Goal: Task Accomplishment & Management: Complete application form

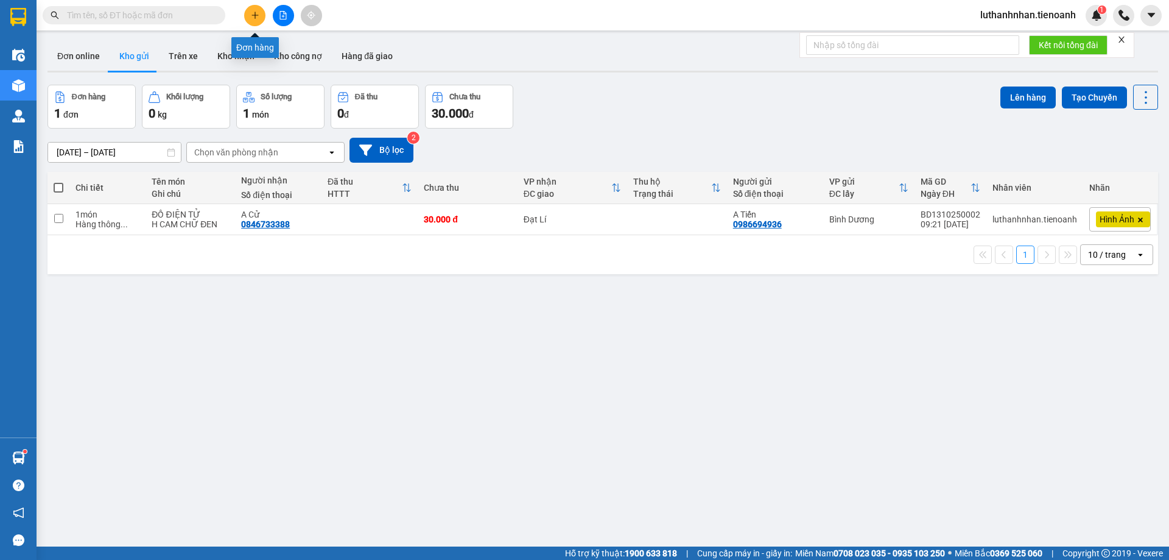
click at [256, 16] on icon "plus" at bounding box center [255, 15] width 9 height 9
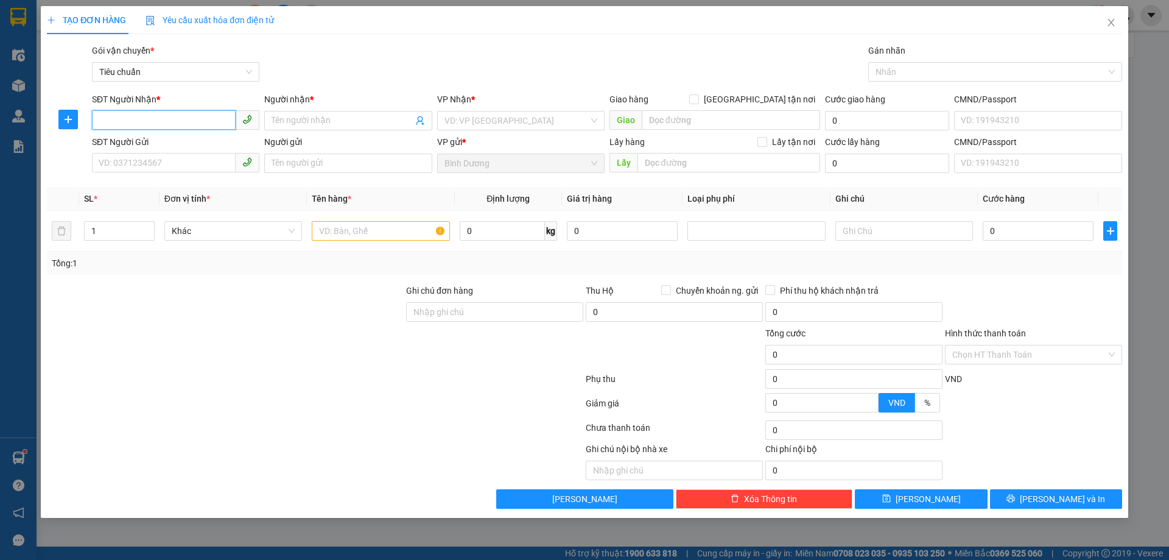
click at [179, 119] on input "SĐT Người Nhận *" at bounding box center [164, 119] width 144 height 19
type input "0903533188"
click at [168, 141] on div "0903533188 - [GEOGRAPHIC_DATA]" at bounding box center [175, 144] width 153 height 13
type input "C Trang"
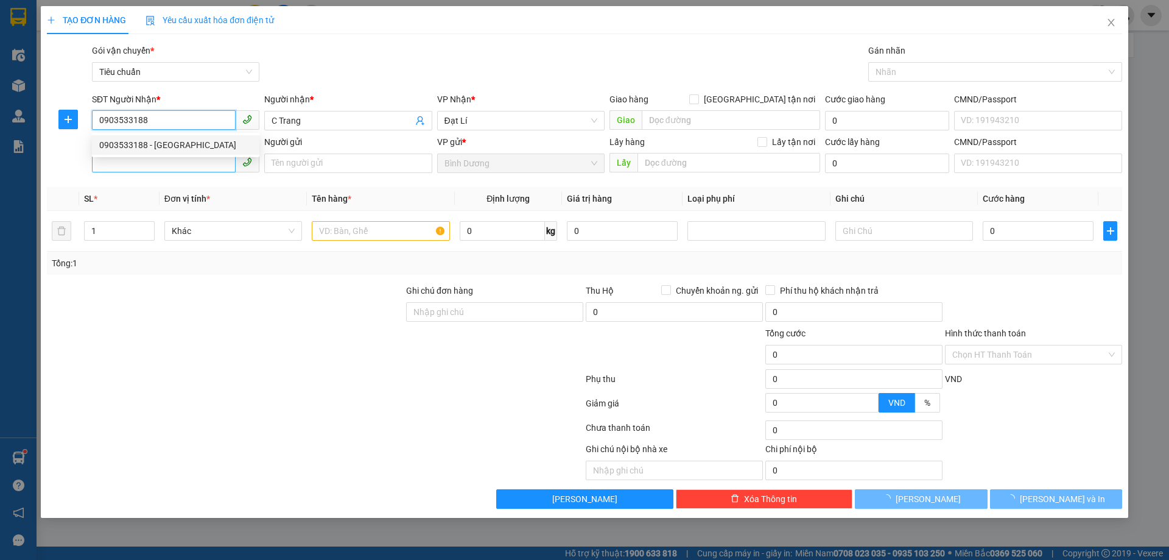
type input "30.000"
type input "0903533188"
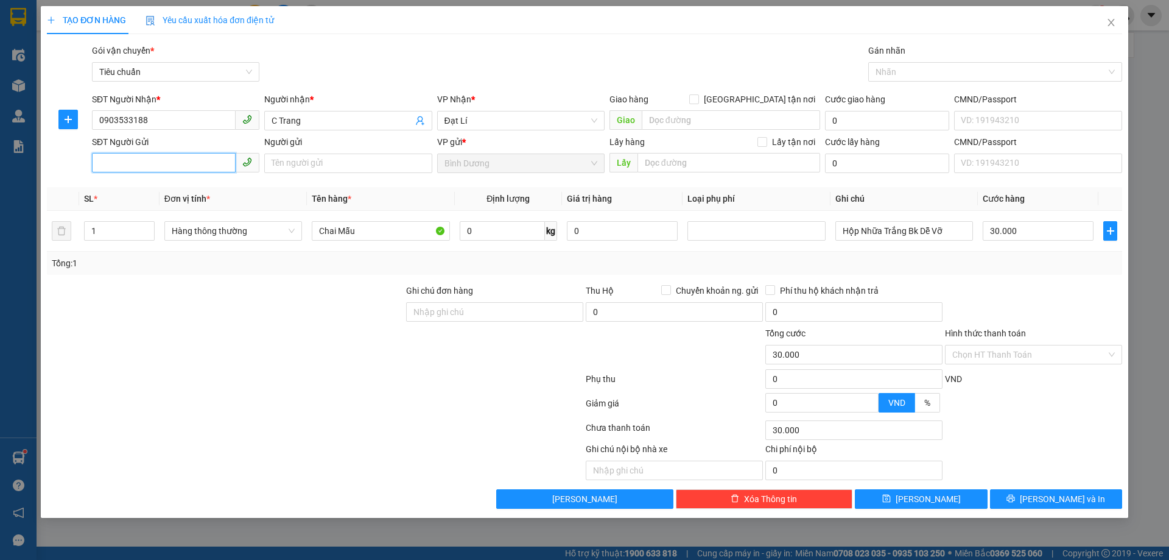
click at [164, 160] on input "SĐT Người Gửi" at bounding box center [164, 162] width 144 height 19
click at [172, 183] on div "0987073603 - A Tuấn" at bounding box center [175, 187] width 153 height 13
type input "0987073603"
type input "A Tuấn"
click at [341, 231] on input "Chai Mẫu" at bounding box center [381, 230] width 138 height 19
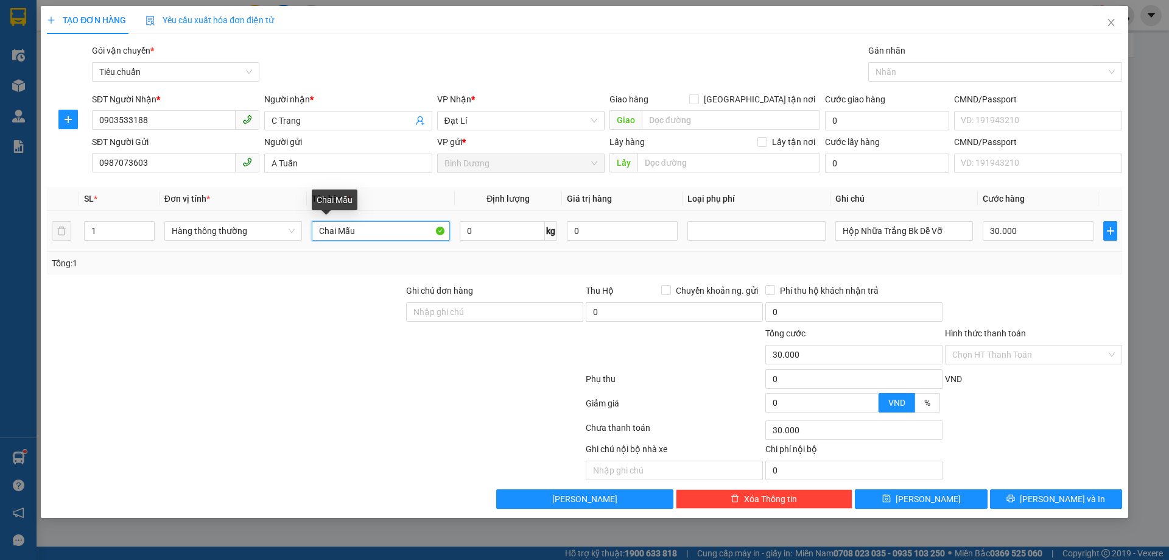
click at [341, 231] on input "Chai Mẫu" at bounding box center [381, 230] width 138 height 19
type input "VAN HƠI"
click at [362, 253] on div "Tổng: 1" at bounding box center [584, 262] width 1075 height 23
click at [873, 228] on input "Hộp Nhữa Trắng Bk Dễ Vỡ" at bounding box center [904, 230] width 138 height 19
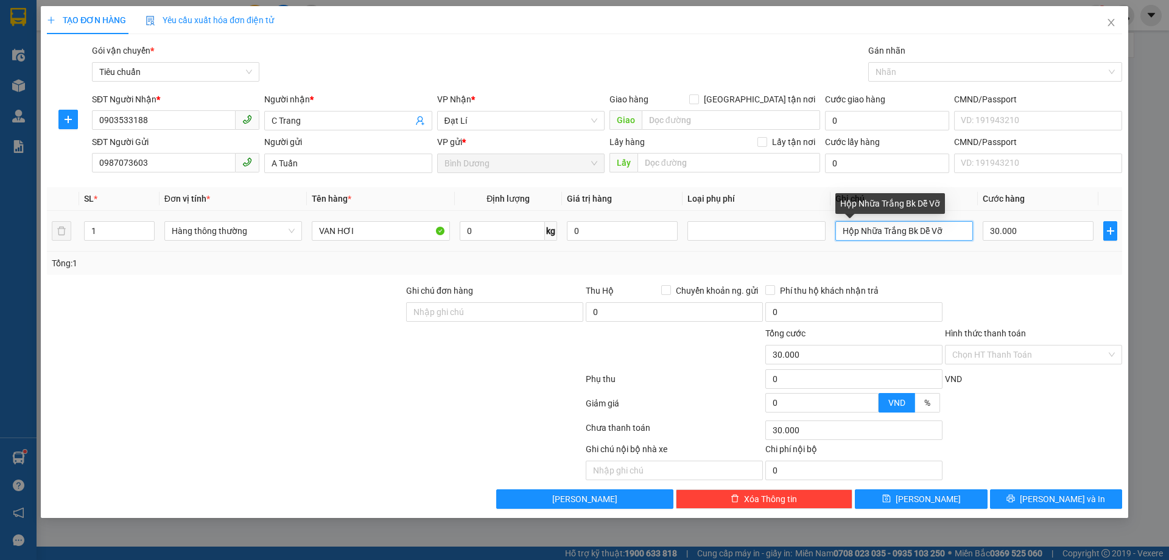
click at [873, 228] on input "Hộp Nhữa Trắng Bk Dễ Vỡ" at bounding box center [904, 230] width 138 height 19
type input "H TRẮNG"
click at [951, 271] on div "Tổng: 1" at bounding box center [584, 262] width 1075 height 23
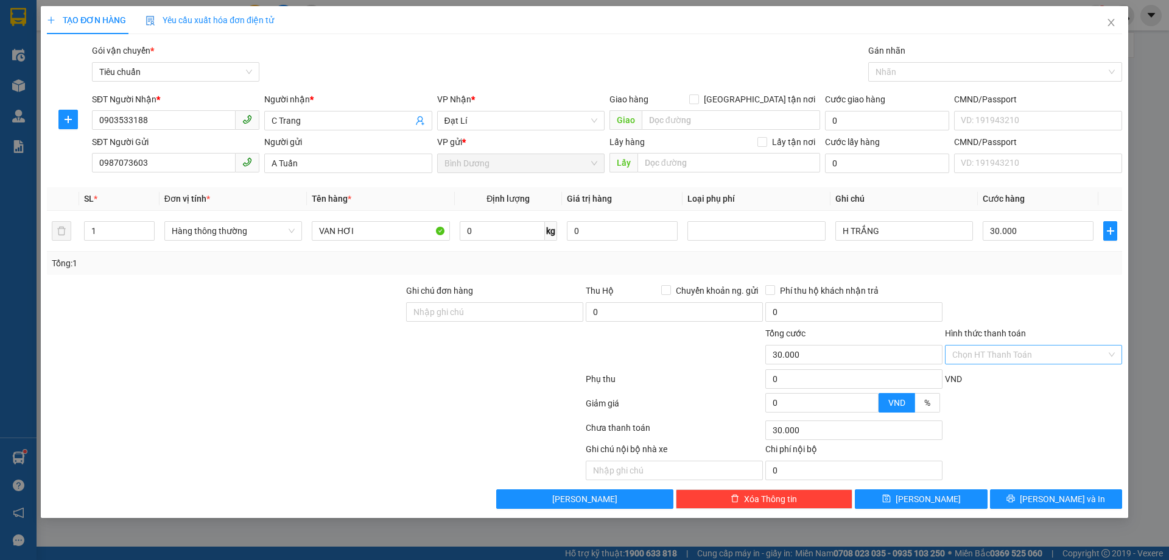
click at [1035, 350] on input "Hình thức thanh toán" at bounding box center [1029, 354] width 154 height 18
click at [1018, 373] on div "Tại văn phòng" at bounding box center [1033, 378] width 163 height 13
type input "0"
click at [1043, 494] on button "[PERSON_NAME] và In" at bounding box center [1056, 498] width 132 height 19
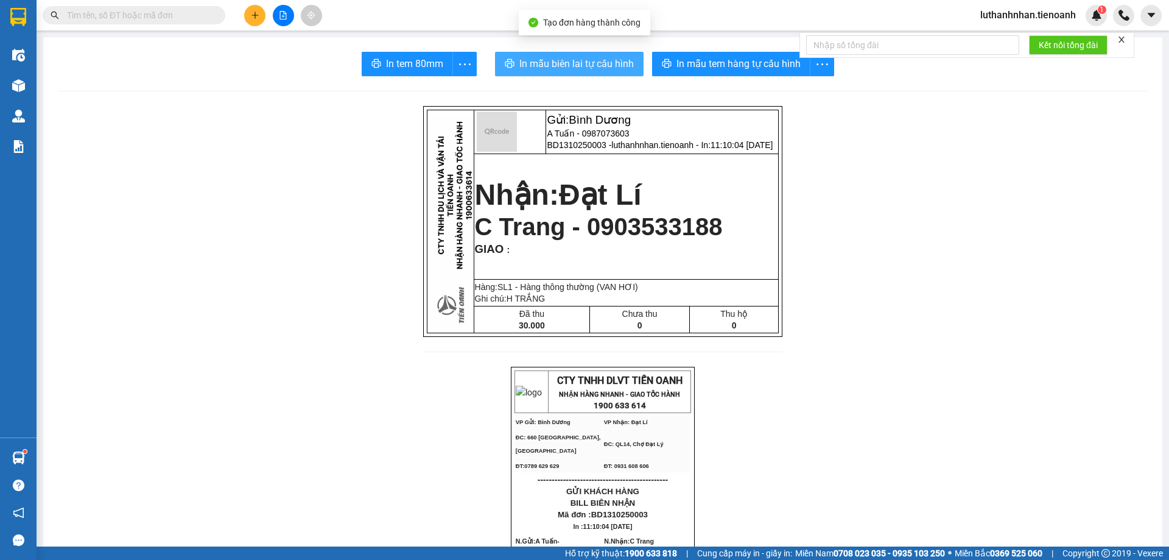
click at [603, 67] on span "In mẫu biên lai tự cấu hình" at bounding box center [576, 63] width 114 height 15
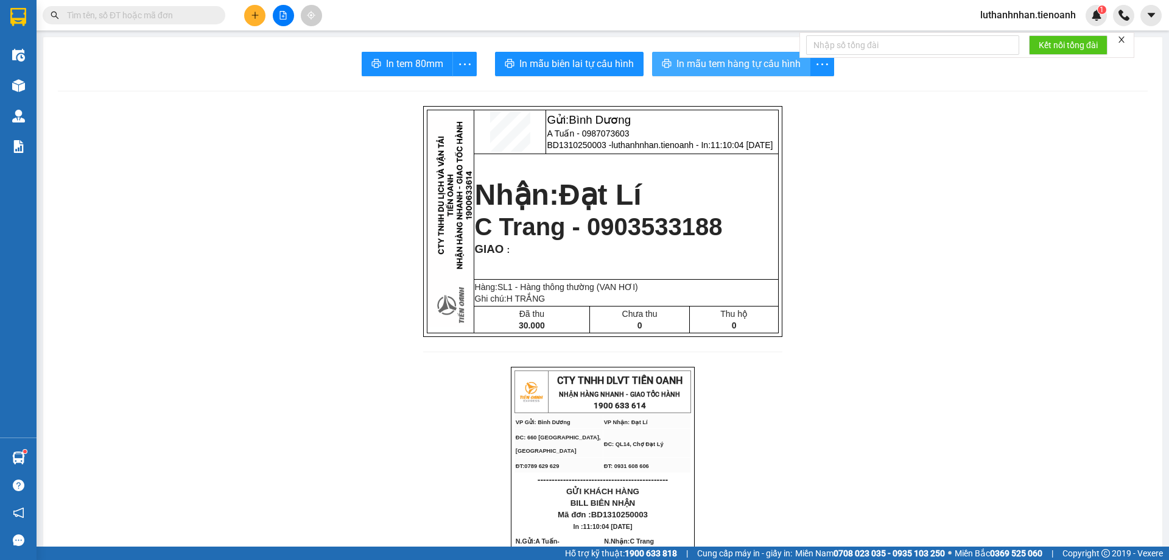
click at [747, 68] on span "In mẫu tem hàng tự cấu hình" at bounding box center [739, 63] width 124 height 15
click at [245, 12] on button at bounding box center [254, 15] width 21 height 21
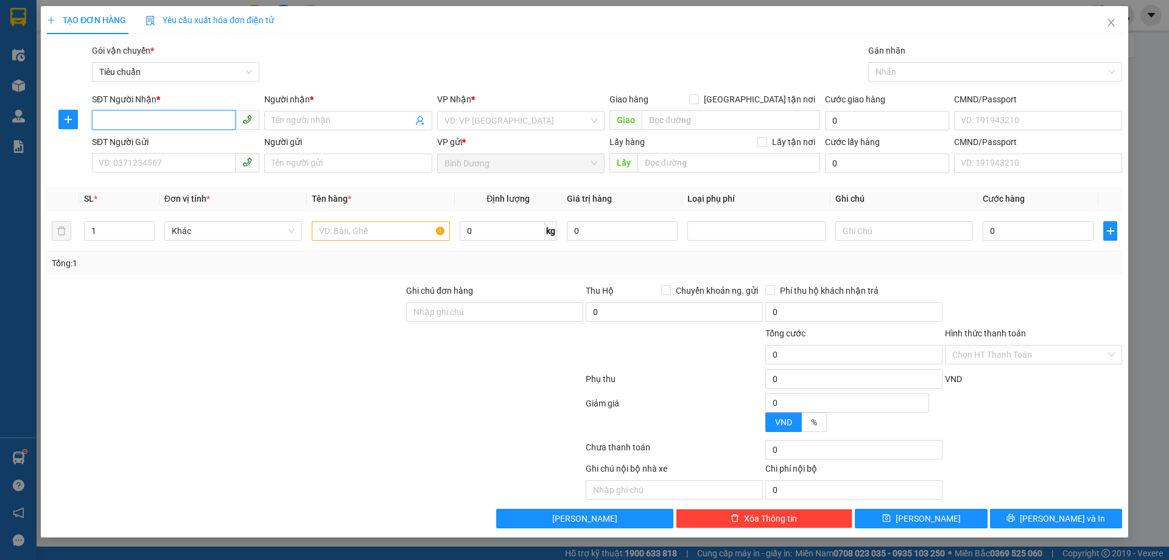
click at [141, 123] on input "SĐT Người Nhận *" at bounding box center [164, 119] width 144 height 19
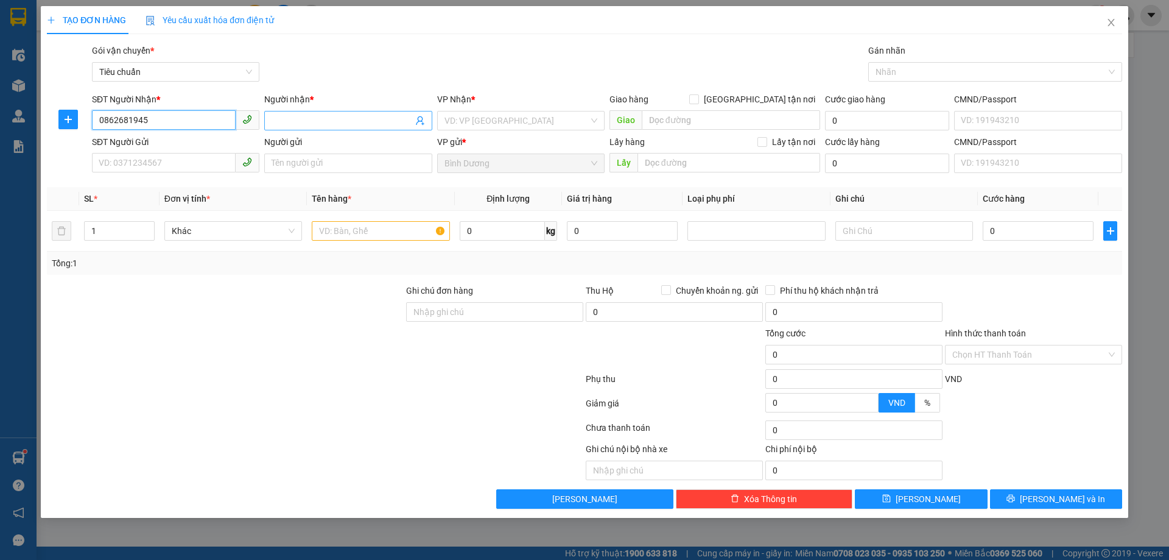
type input "0862681945"
click at [292, 114] on input "Người nhận *" at bounding box center [342, 120] width 141 height 13
click at [295, 116] on input "Người nhận *" at bounding box center [342, 120] width 141 height 13
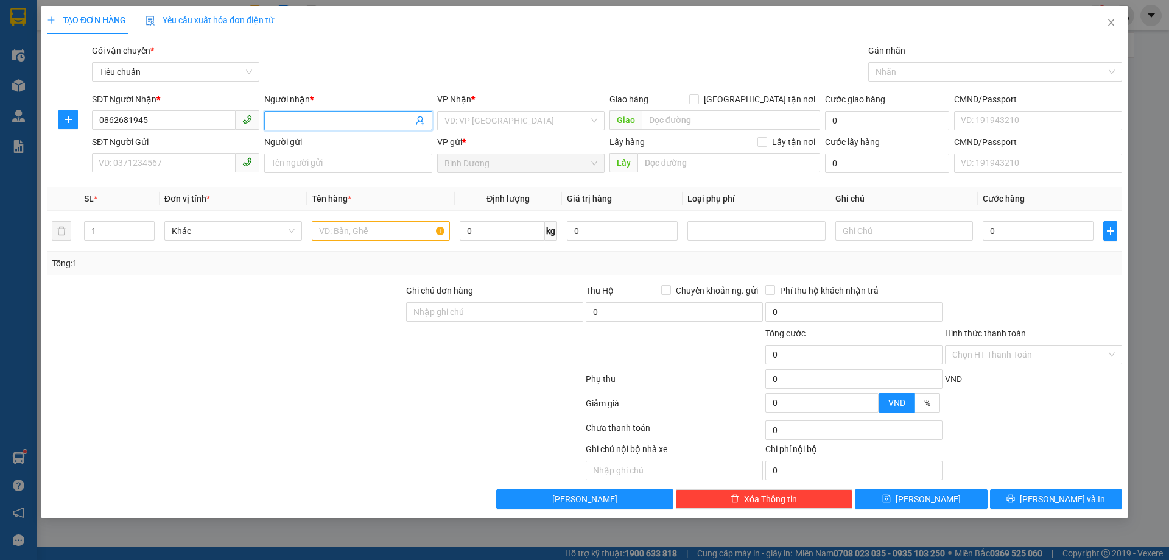
click at [295, 116] on input "Người nhận *" at bounding box center [342, 120] width 141 height 13
click at [303, 120] on input "Người nhận *" at bounding box center [342, 120] width 141 height 13
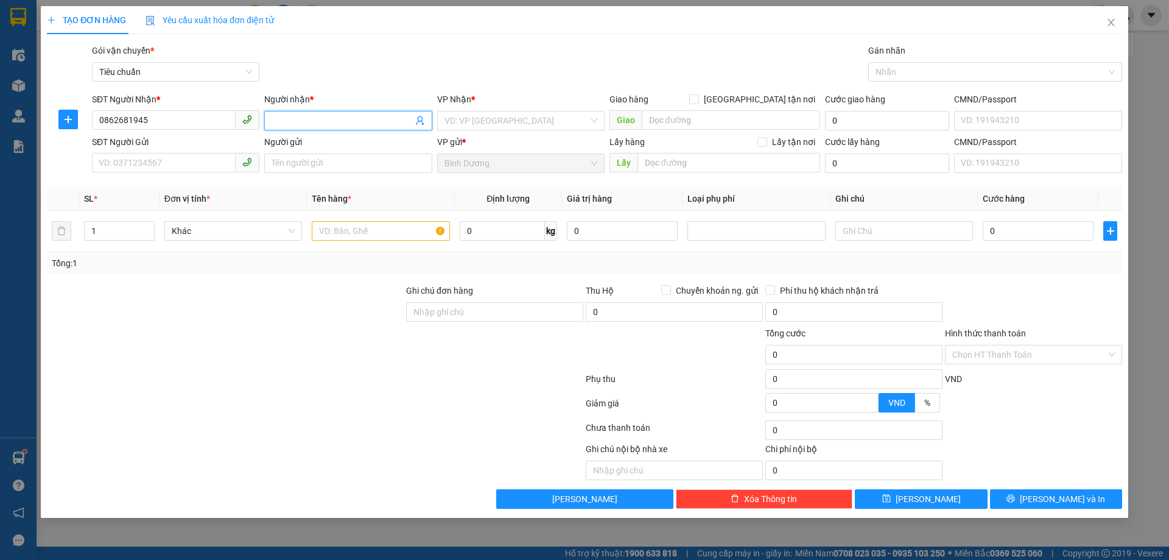
click at [303, 120] on input "Người nhận *" at bounding box center [342, 120] width 141 height 13
type input "A Toàn"
click at [501, 125] on input "search" at bounding box center [517, 120] width 144 height 18
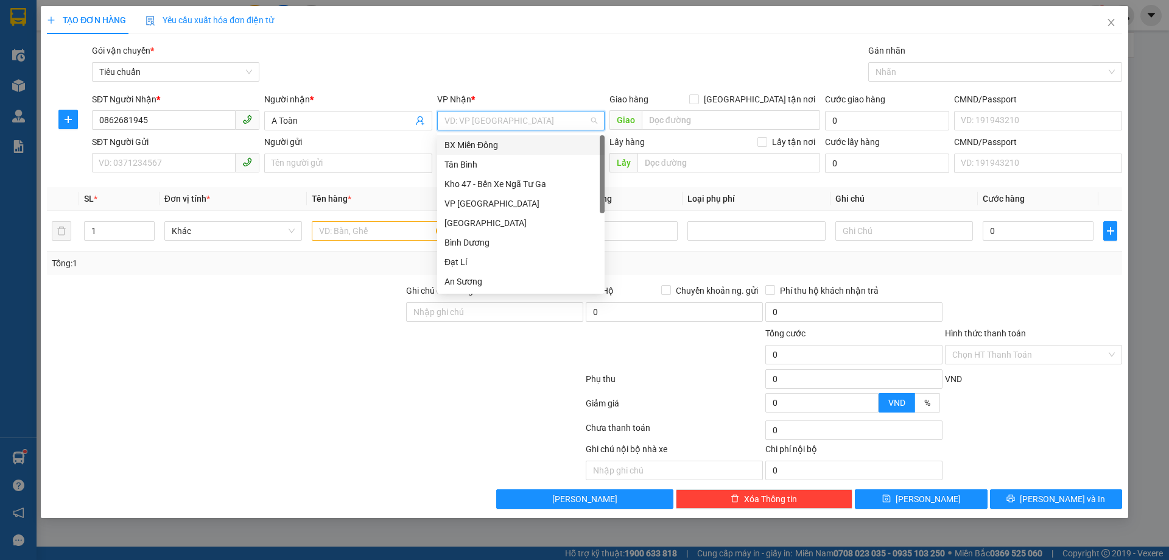
scroll to position [117, 0]
click at [482, 186] on div "Hai Bà Trưng" at bounding box center [521, 183] width 153 height 13
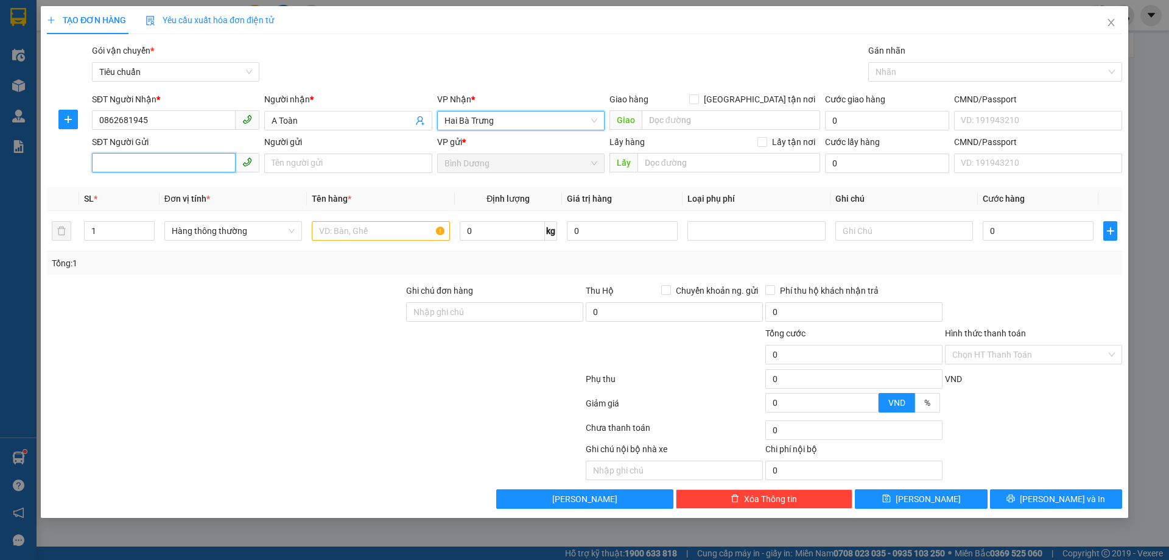
click at [157, 156] on input "SĐT Người Gửi" at bounding box center [164, 162] width 144 height 19
click at [158, 160] on input "SĐT Người Gửi" at bounding box center [164, 162] width 144 height 19
click at [164, 188] on div "0914375268 - A Hùng" at bounding box center [175, 187] width 153 height 13
type input "0914375268"
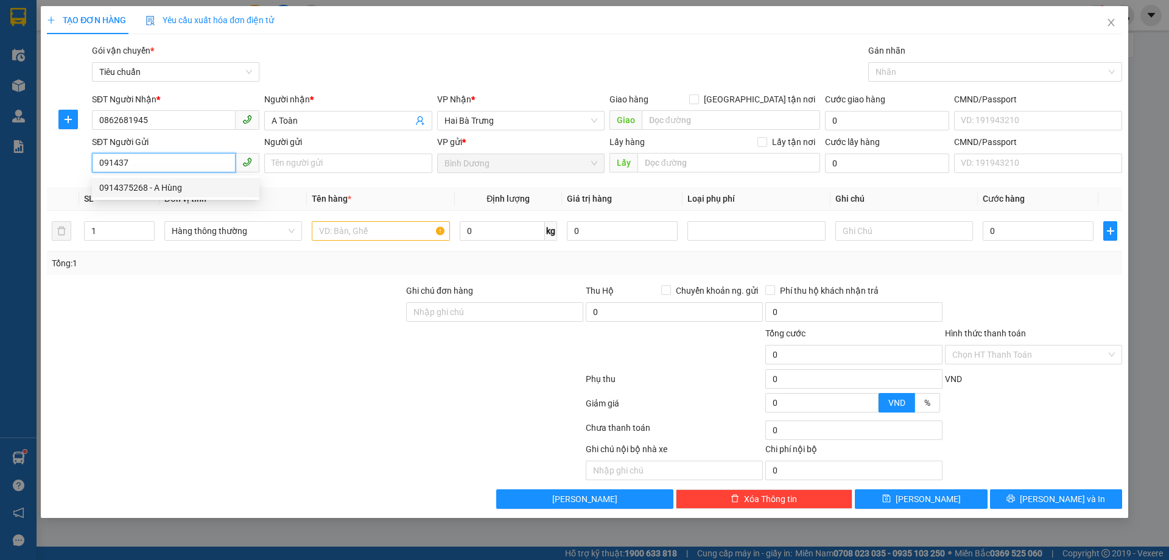
type input "A Hùng"
type input "40.000"
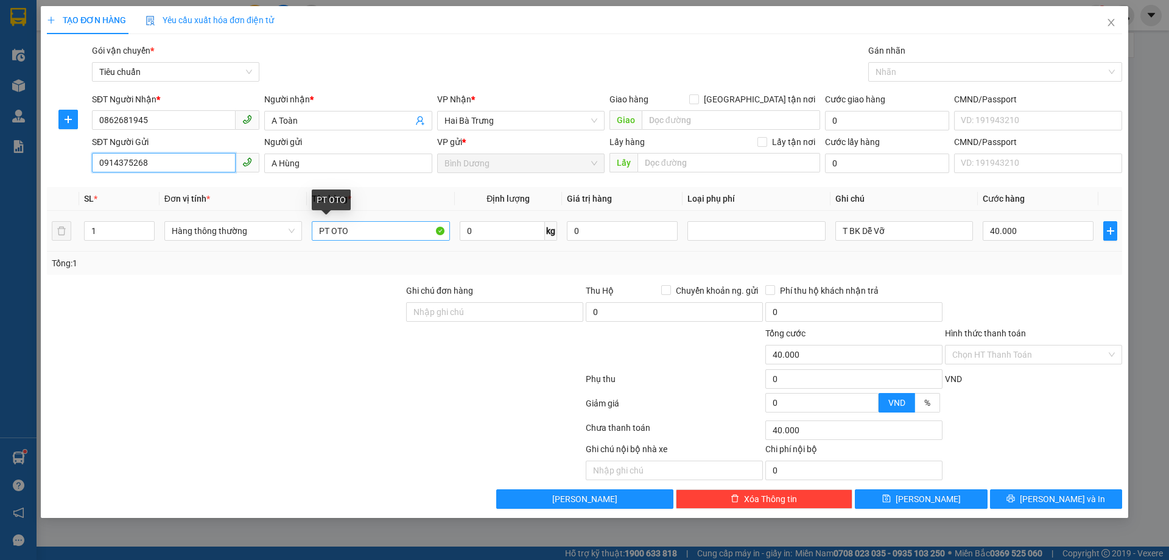
type input "0914375268"
click at [323, 227] on input "PT OTO" at bounding box center [381, 230] width 138 height 19
type input "PHỤ TÙNG OTO"
drag, startPoint x: 589, startPoint y: 261, endPoint x: 621, endPoint y: 261, distance: 31.7
click at [589, 261] on div "Tổng: 1" at bounding box center [585, 262] width 1066 height 13
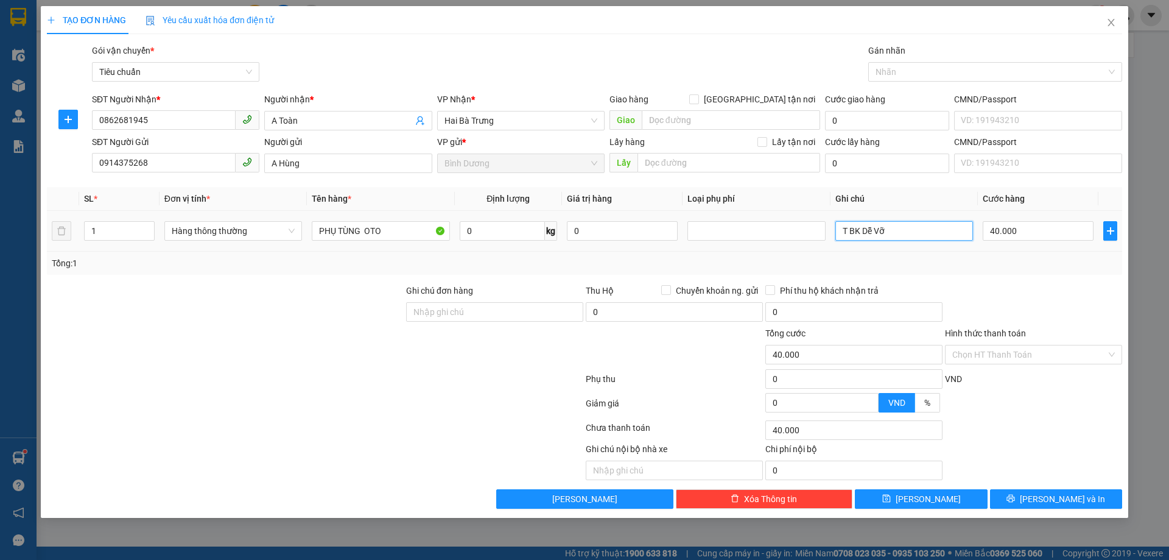
click at [901, 231] on input "T BK Dễ Vỡ" at bounding box center [904, 230] width 138 height 19
type input "BNL TRẮNG"
click at [993, 265] on div "Tổng: 1" at bounding box center [585, 262] width 1066 height 13
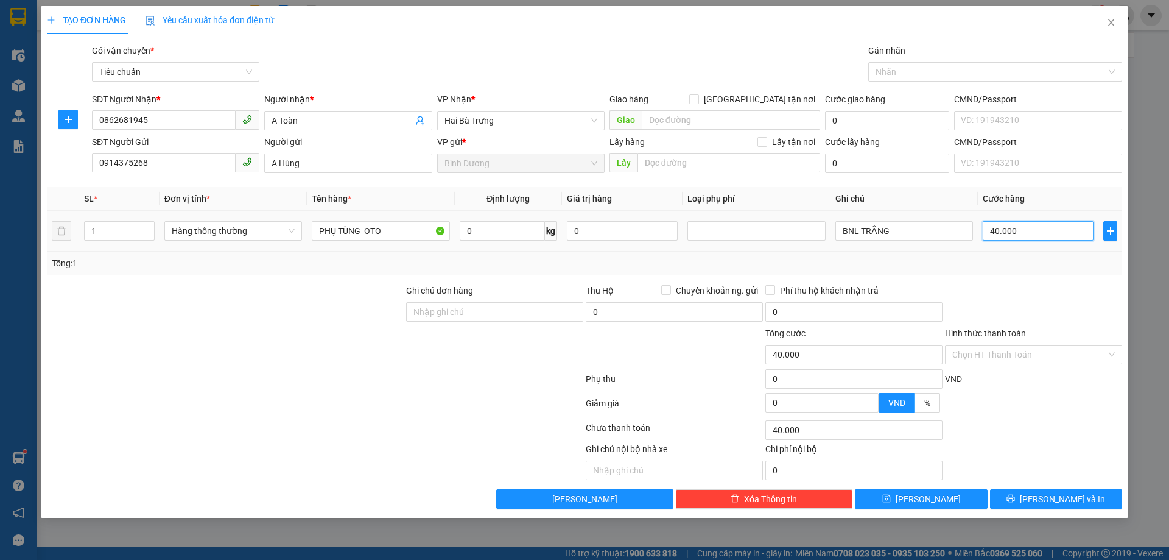
click at [1031, 239] on input "40.000" at bounding box center [1038, 230] width 111 height 19
type input "3"
type input "30"
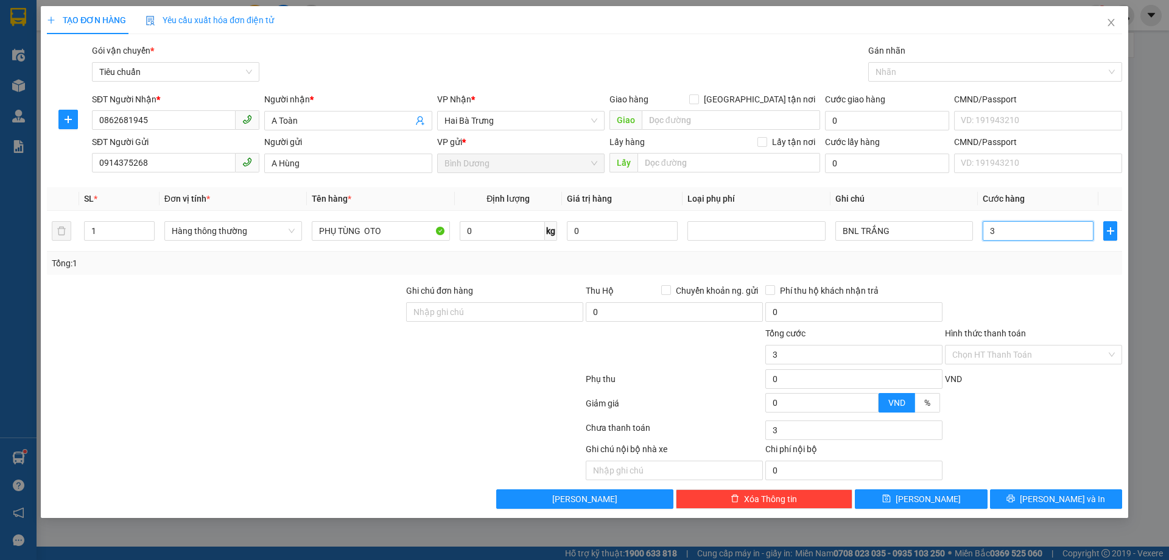
type input "30"
click at [1043, 289] on div at bounding box center [1034, 305] width 180 height 43
type input "30.000"
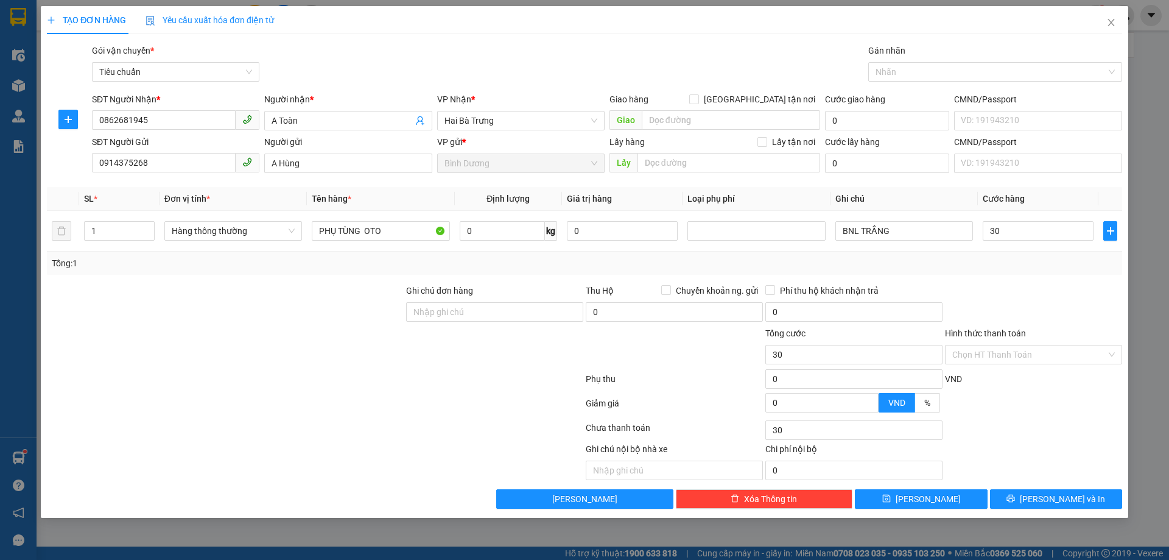
type input "30.000"
click at [1038, 353] on input "Hình thức thanh toán" at bounding box center [1029, 354] width 154 height 18
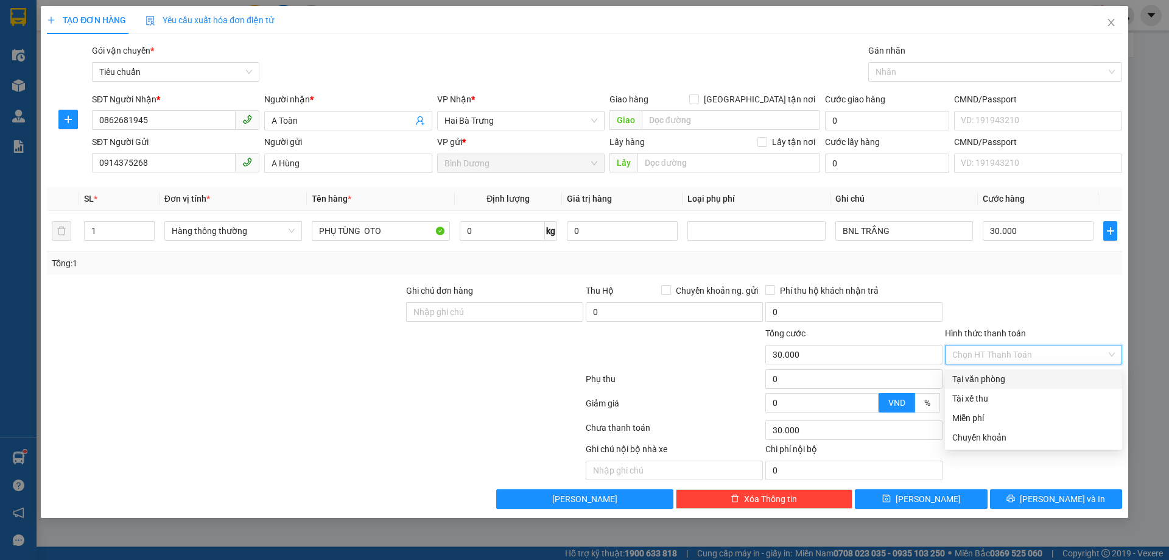
click at [1019, 381] on div "Tại văn phòng" at bounding box center [1033, 378] width 163 height 13
type input "0"
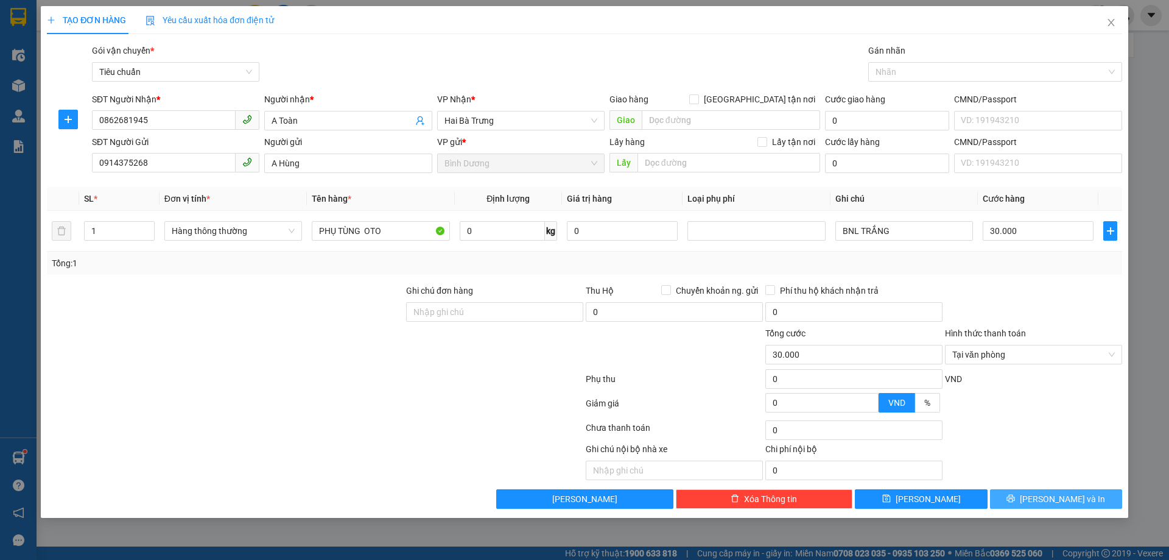
click at [1073, 499] on span "[PERSON_NAME] và In" at bounding box center [1062, 498] width 85 height 13
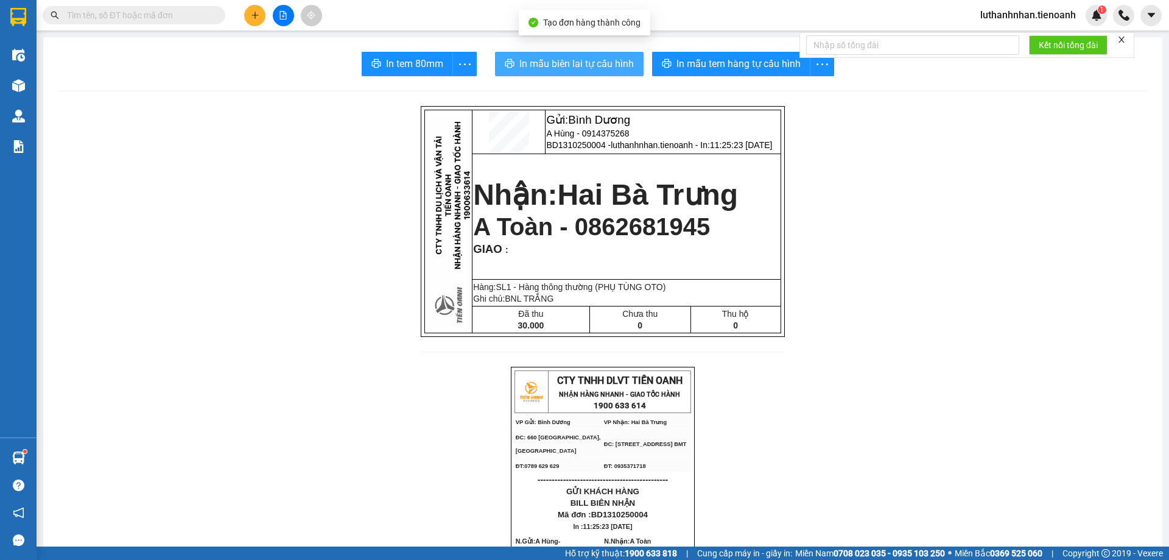
click at [608, 64] on span "In mẫu biên lai tự cấu hình" at bounding box center [576, 63] width 114 height 15
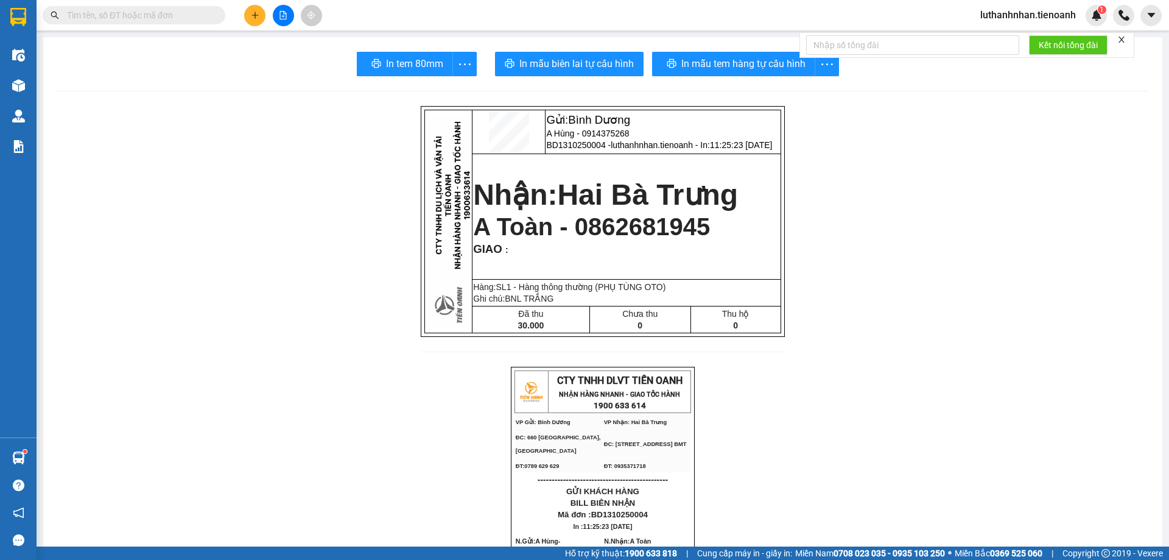
click at [717, 65] on span "In mẫu tem hàng tự cấu hình" at bounding box center [739, 63] width 124 height 15
click at [139, 17] on input "text" at bounding box center [139, 15] width 144 height 13
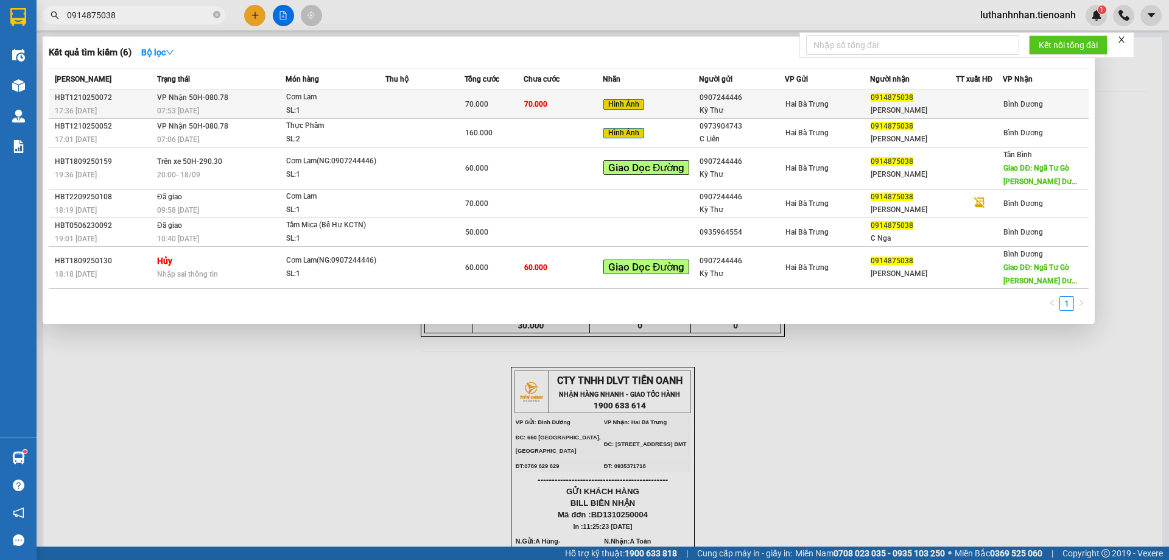
type input "0914875038"
click at [303, 106] on div "SL: 1" at bounding box center [331, 110] width 91 height 13
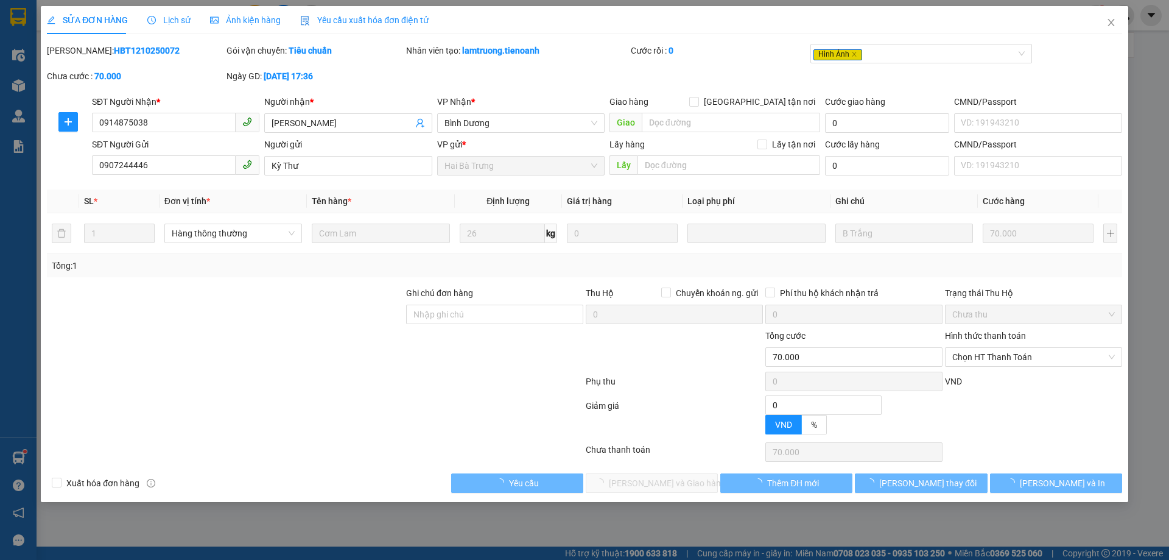
type input "0914875038"
type input "[PERSON_NAME]"
type input "0907244446"
type input "Kỳ Thư"
type input "0"
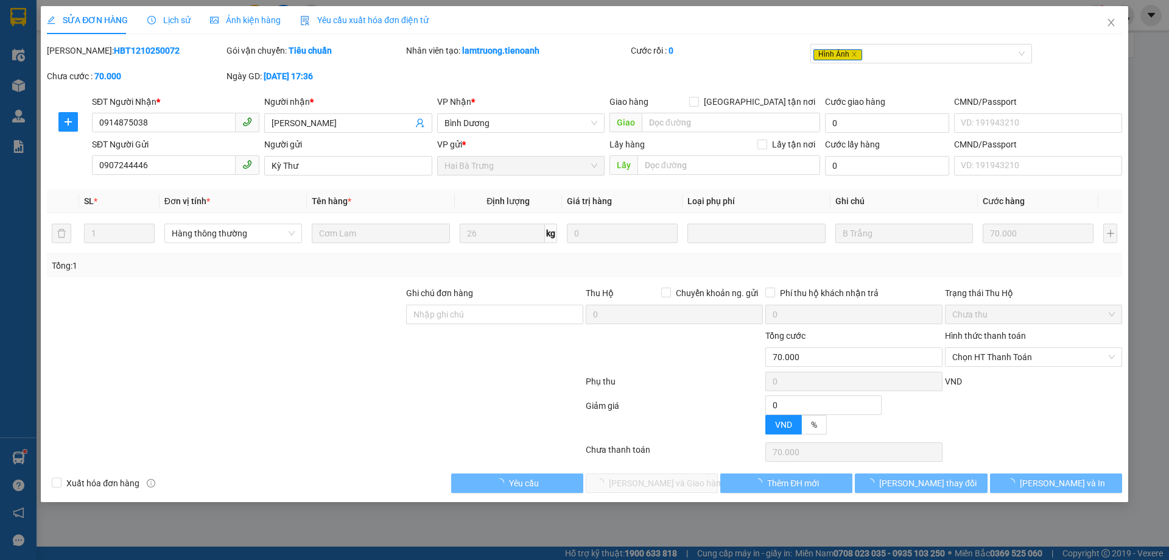
type input "70.000"
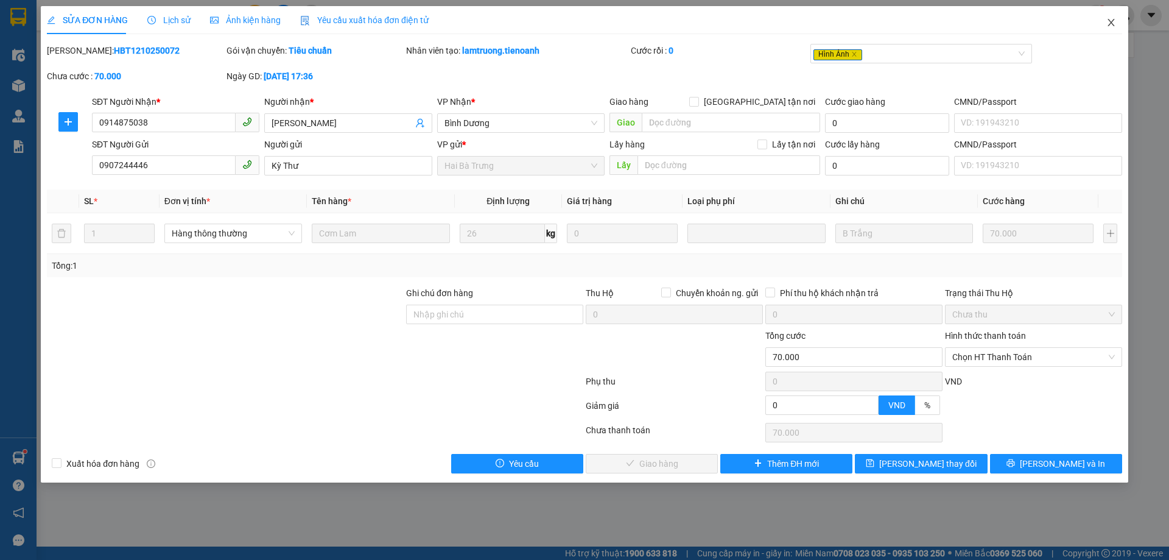
click at [1113, 21] on icon "close" at bounding box center [1111, 22] width 7 height 7
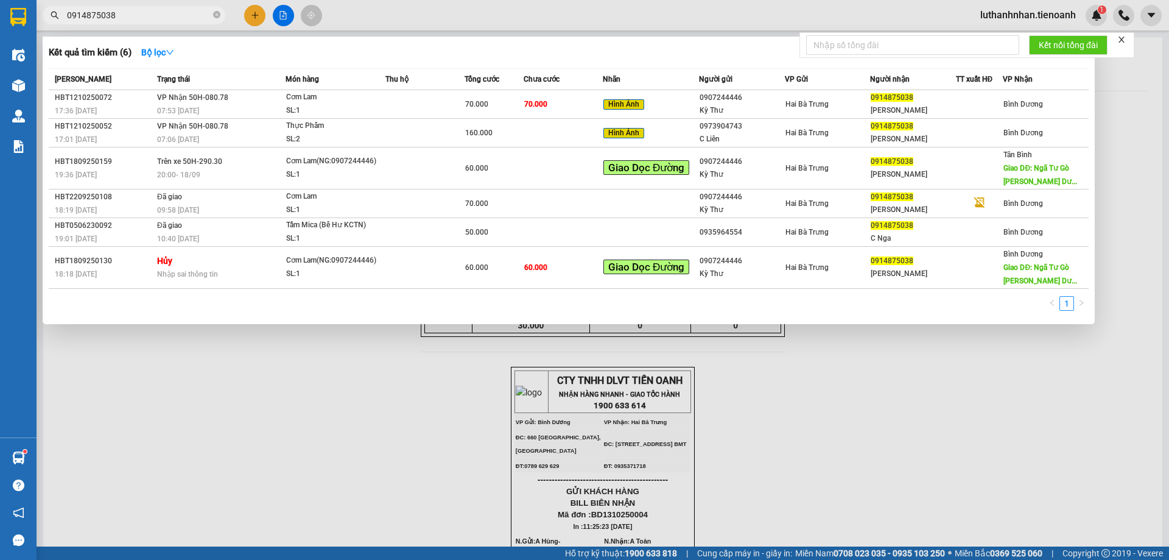
click at [136, 21] on input "0914875038" at bounding box center [139, 15] width 144 height 13
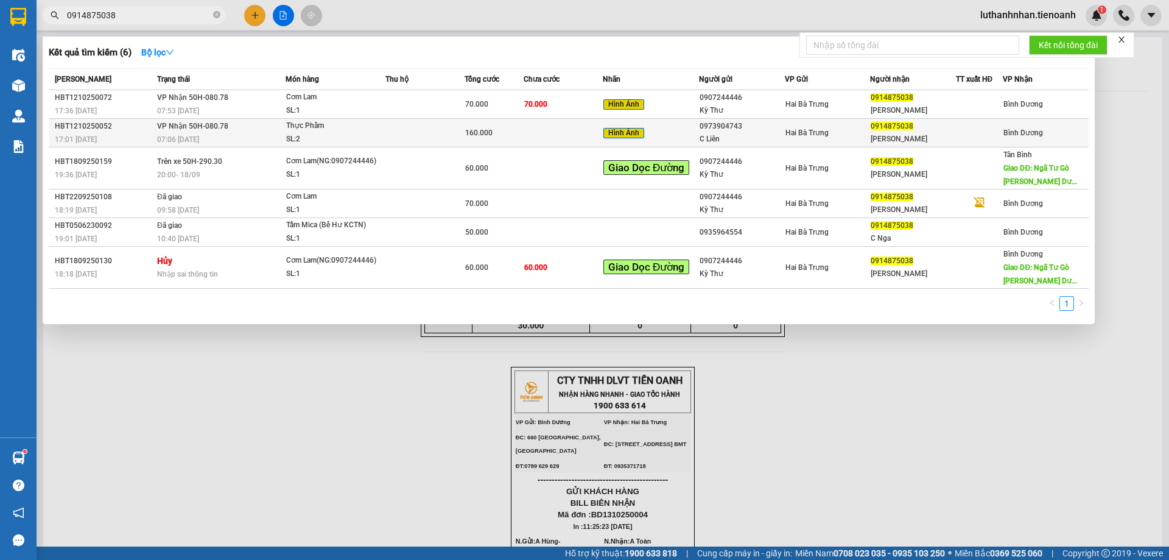
click at [424, 131] on td at bounding box center [424, 133] width 79 height 29
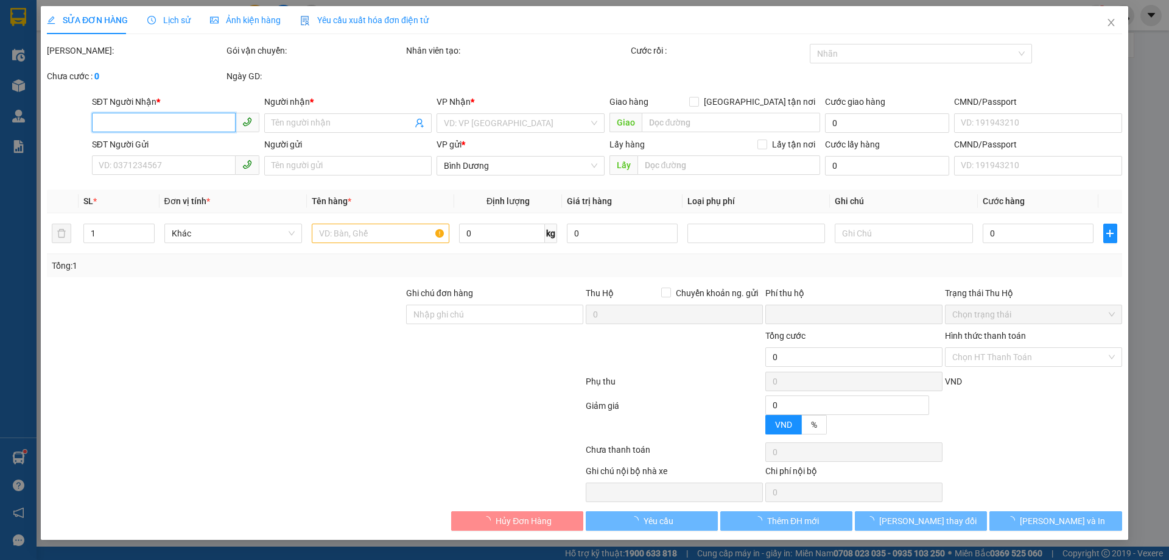
type input "0914875038"
type input "[PERSON_NAME]"
type input "0973904743"
type input "C Liên"
type input "0"
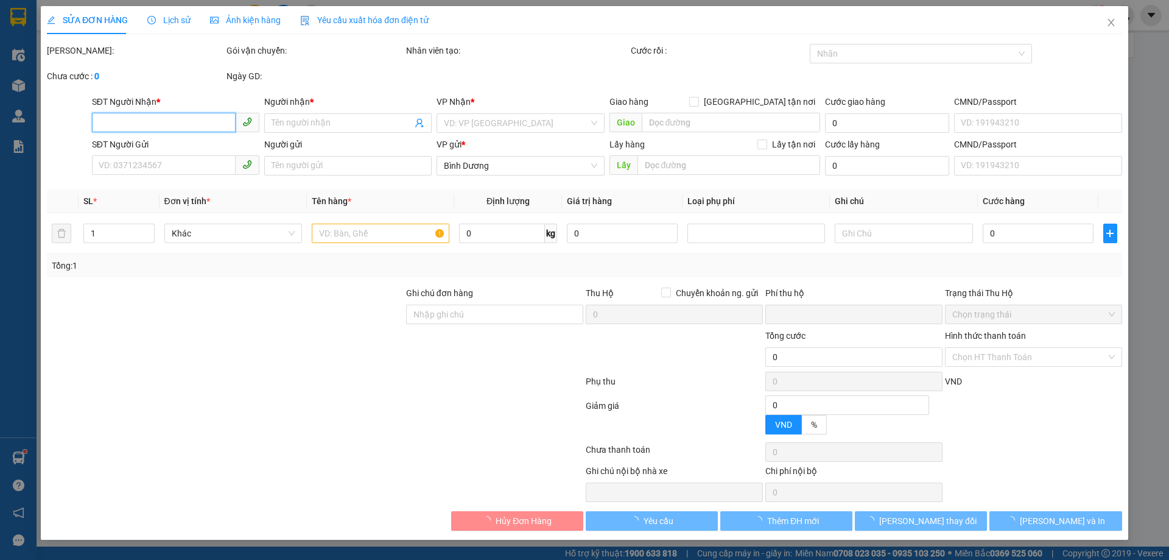
type input "160.000"
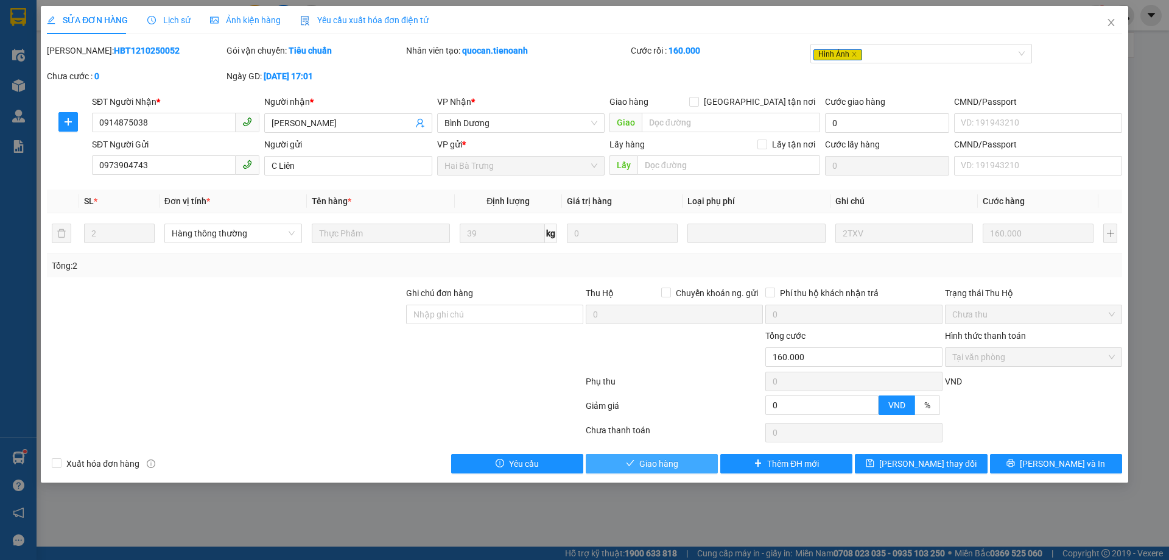
drag, startPoint x: 653, startPoint y: 464, endPoint x: 657, endPoint y: 455, distance: 10.1
click at [653, 465] on span "Giao hàng" at bounding box center [658, 463] width 39 height 13
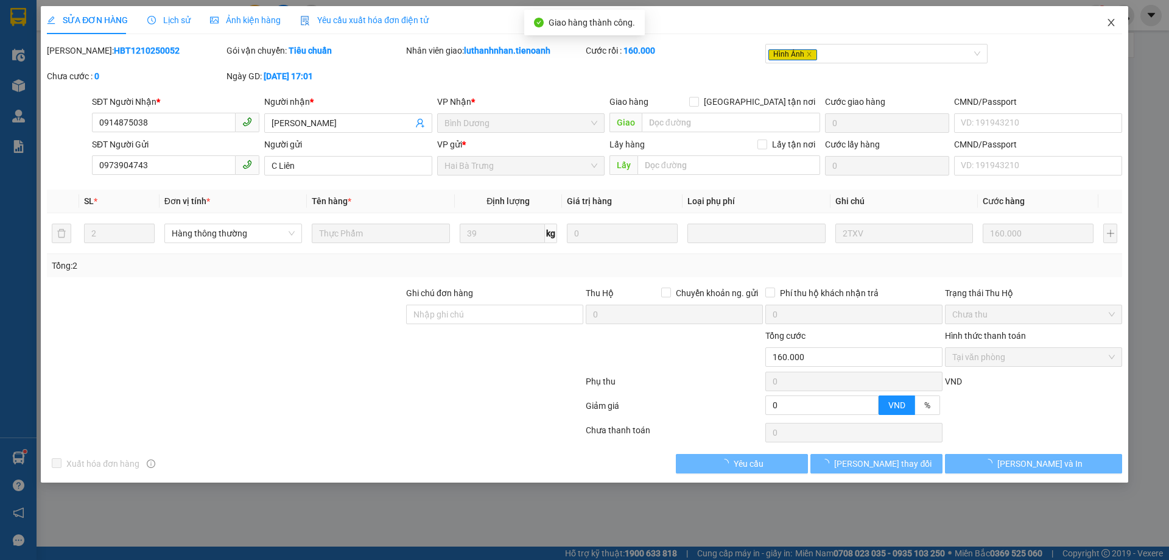
click at [1115, 23] on icon "close" at bounding box center [1111, 23] width 10 height 10
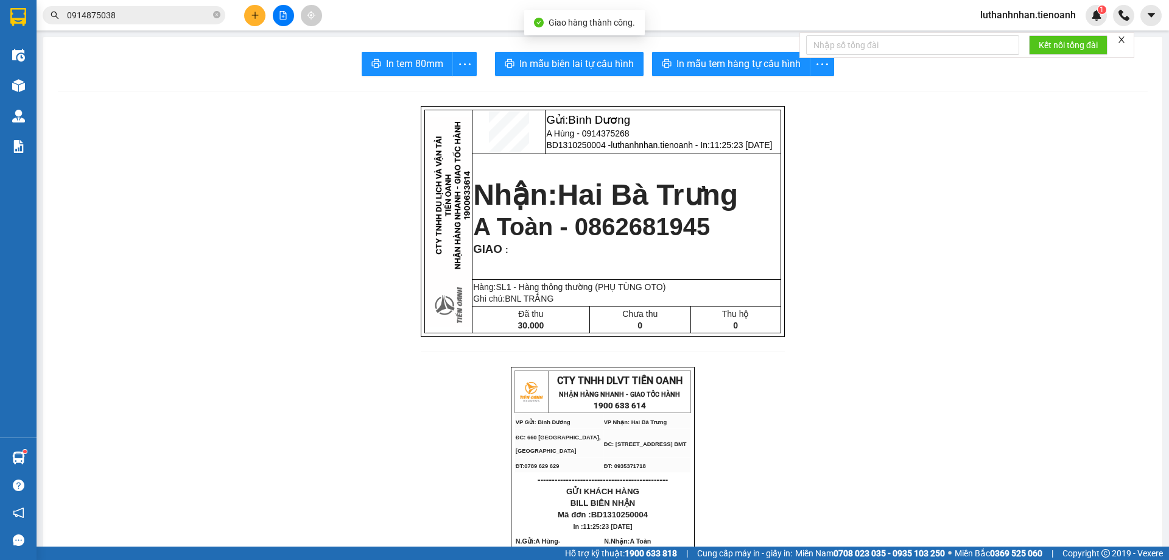
click at [147, 11] on input "0914875038" at bounding box center [139, 15] width 144 height 13
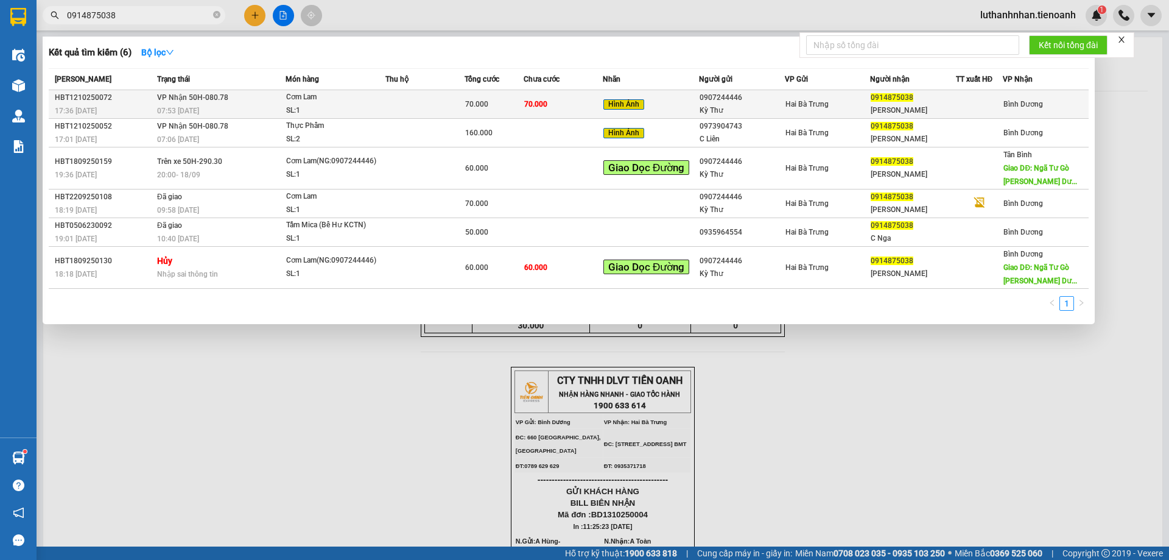
click at [231, 107] on div "07:53 [DATE]" at bounding box center [221, 110] width 128 height 13
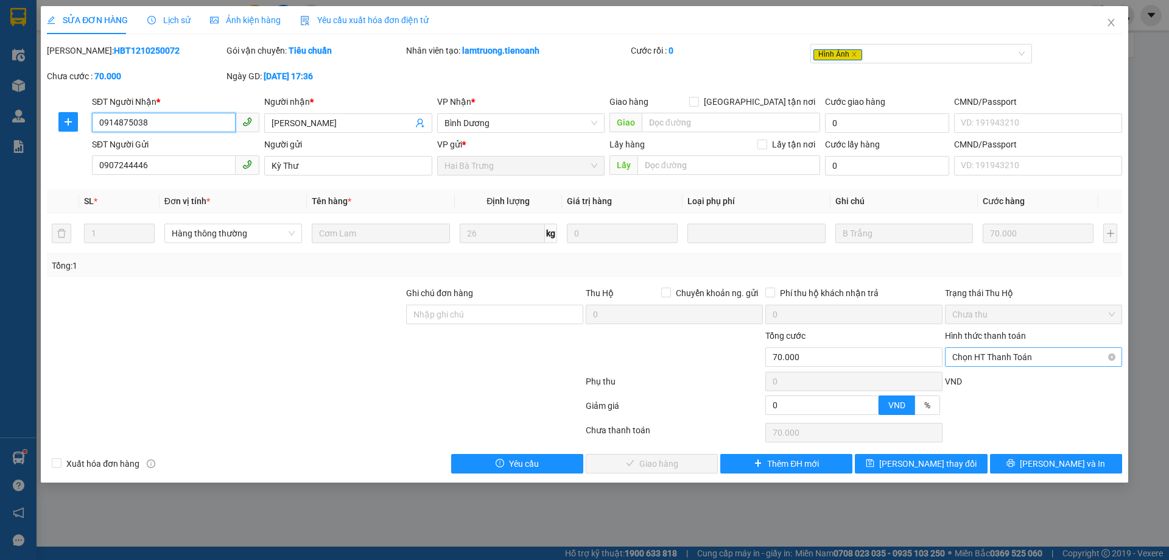
click at [991, 357] on span "Chọn HT Thanh Toán" at bounding box center [1033, 357] width 163 height 18
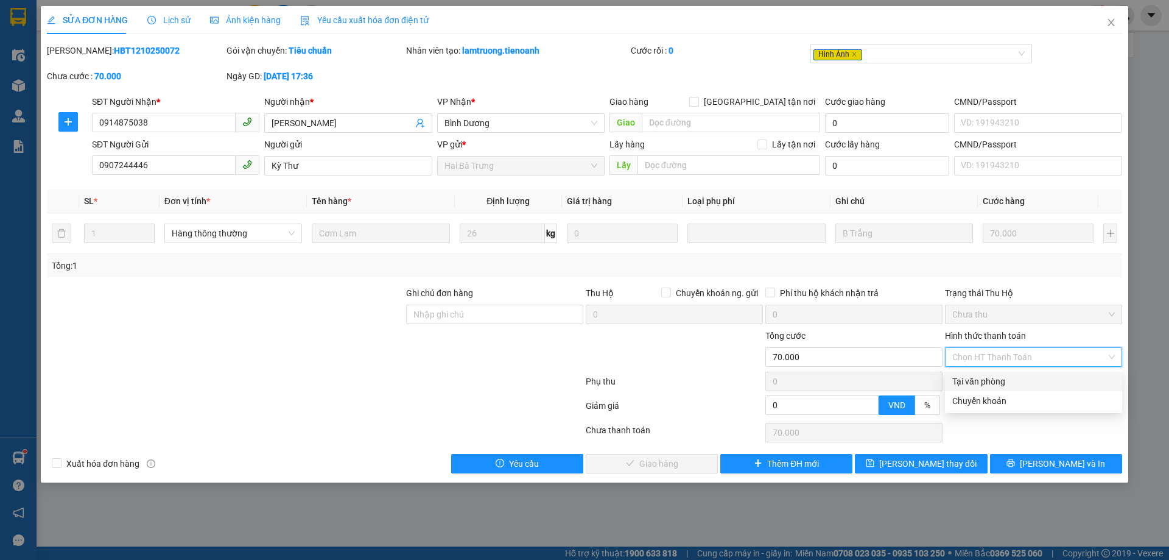
click at [985, 380] on div "Tại văn phòng" at bounding box center [1033, 380] width 163 height 13
type input "0"
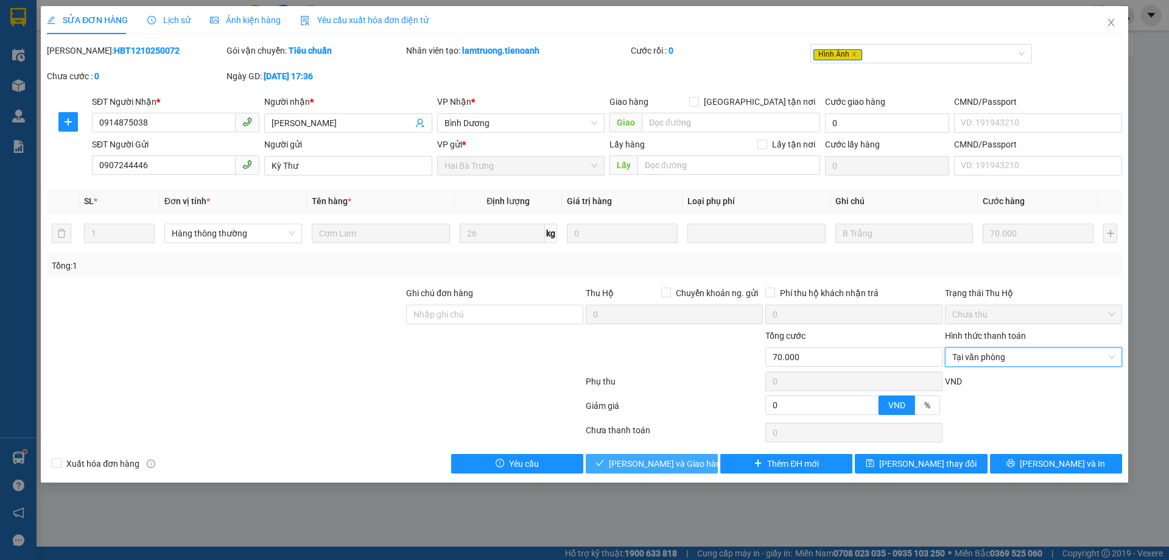
click at [639, 462] on span "[PERSON_NAME] và Giao hàng" at bounding box center [667, 463] width 117 height 13
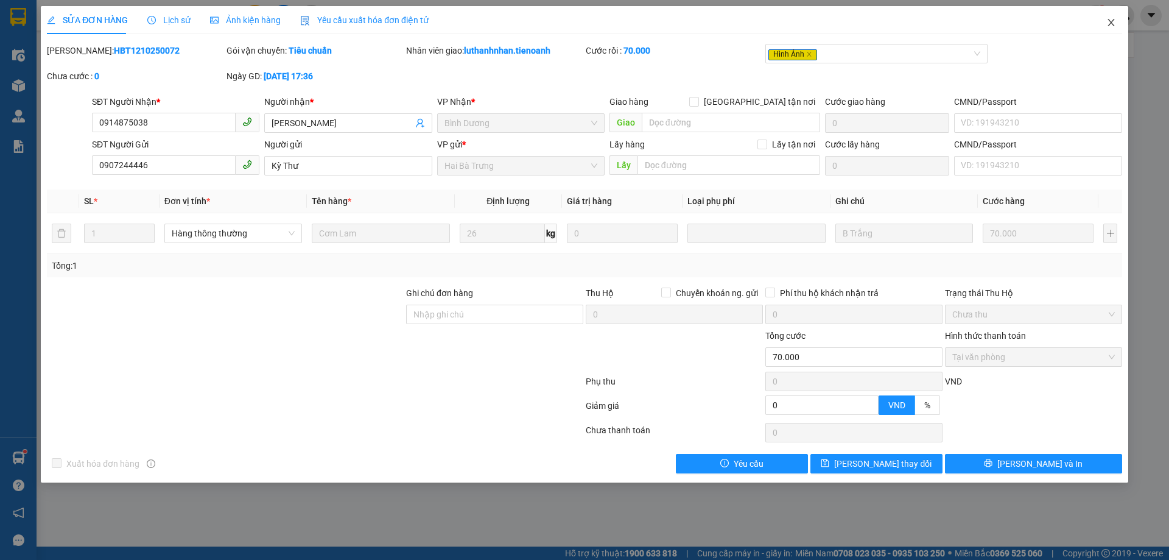
click at [1110, 21] on icon "close" at bounding box center [1111, 22] width 7 height 7
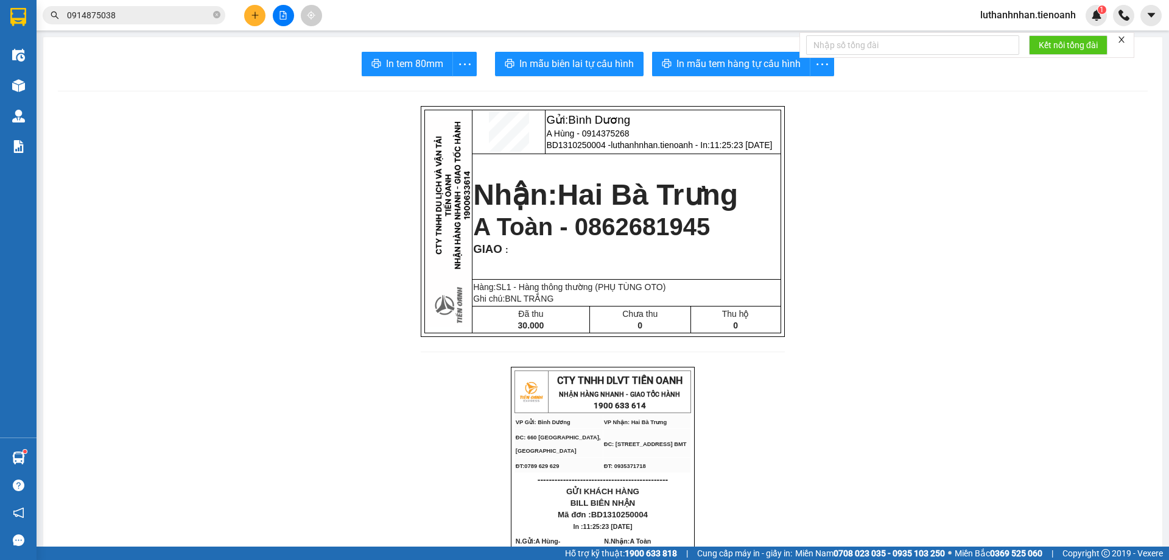
click at [248, 14] on button at bounding box center [254, 15] width 21 height 21
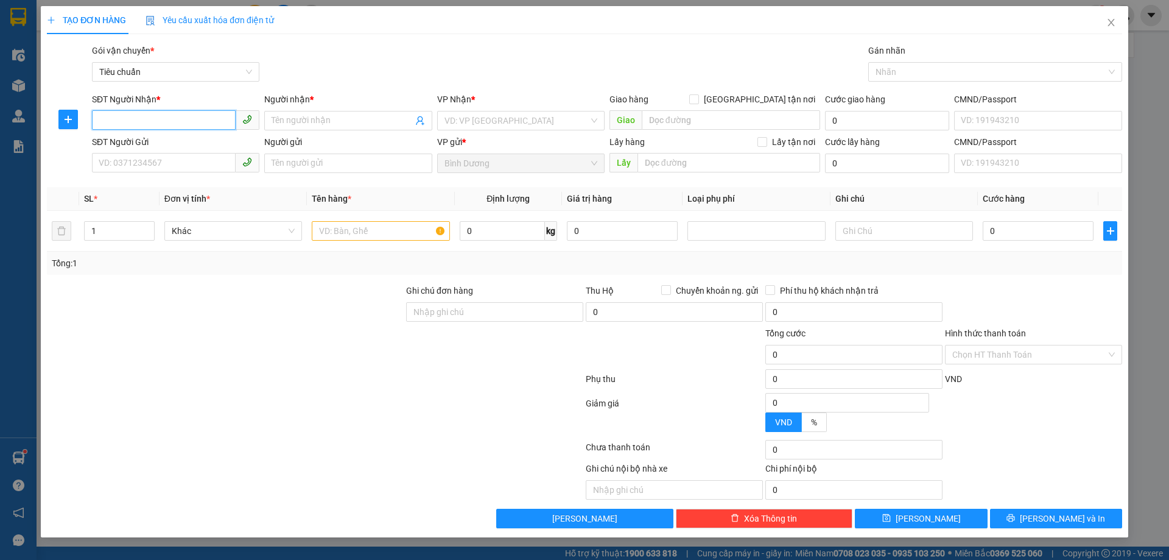
click at [178, 118] on input "SĐT Người Nhận *" at bounding box center [164, 119] width 144 height 19
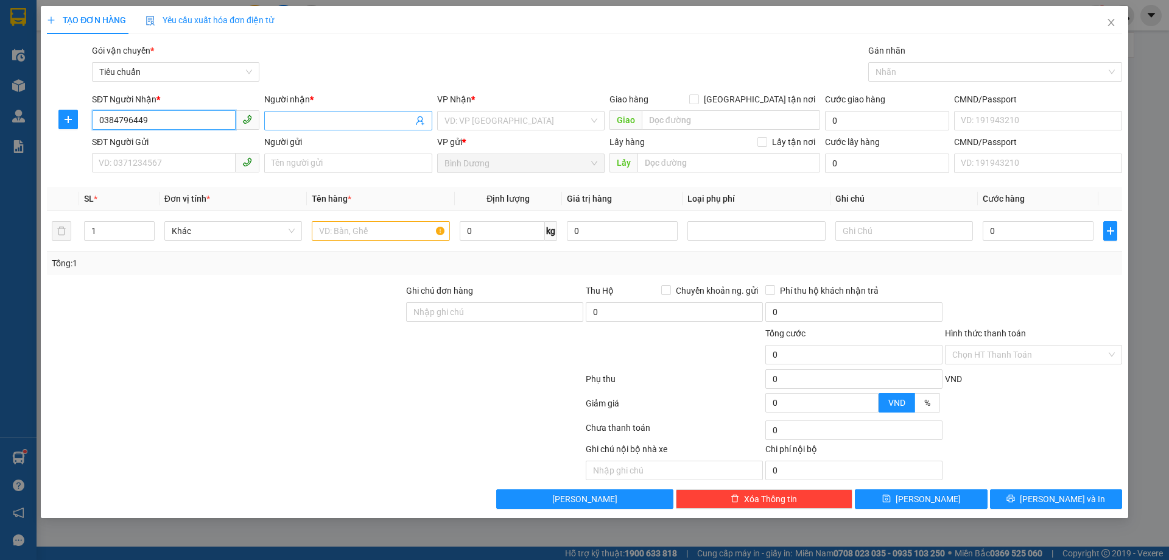
type input "0384796449"
click at [306, 119] on input "Người nhận *" at bounding box center [342, 120] width 141 height 13
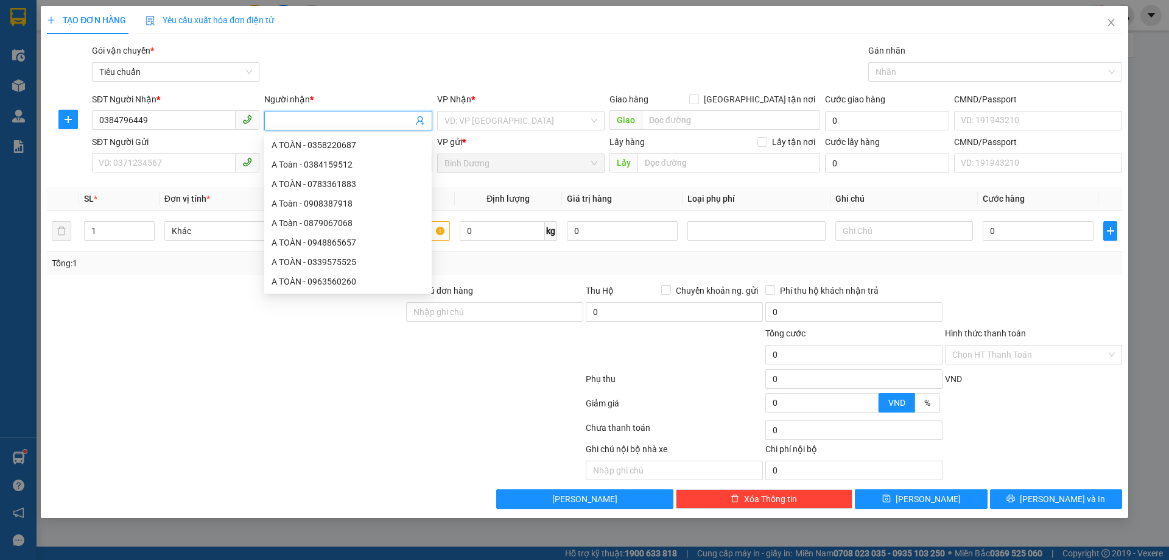
click at [306, 119] on input "Người nhận *" at bounding box center [342, 120] width 141 height 13
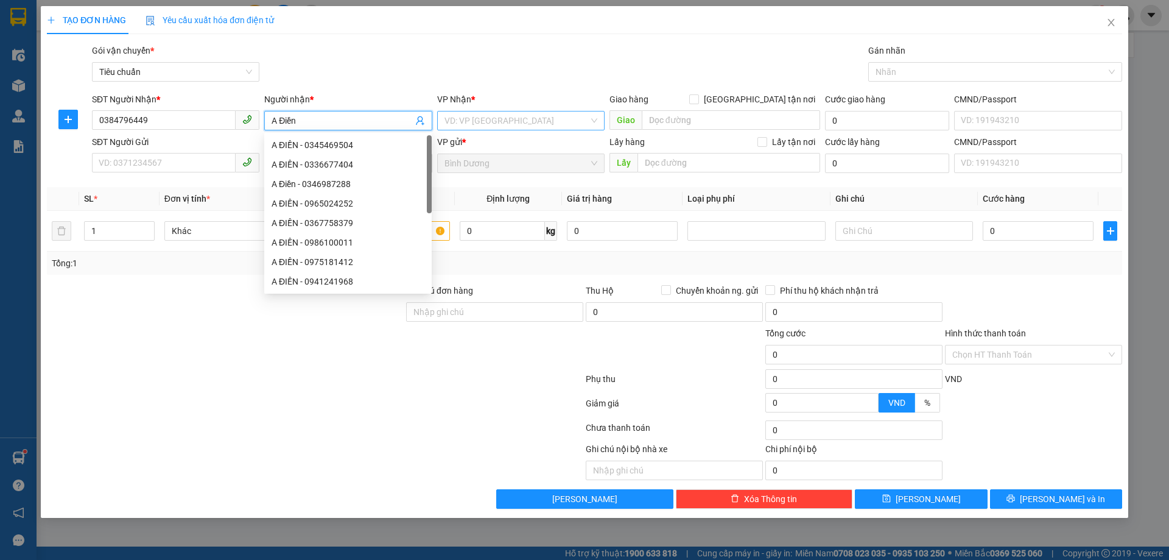
type input "A Điền"
click at [471, 120] on input "search" at bounding box center [517, 120] width 144 height 18
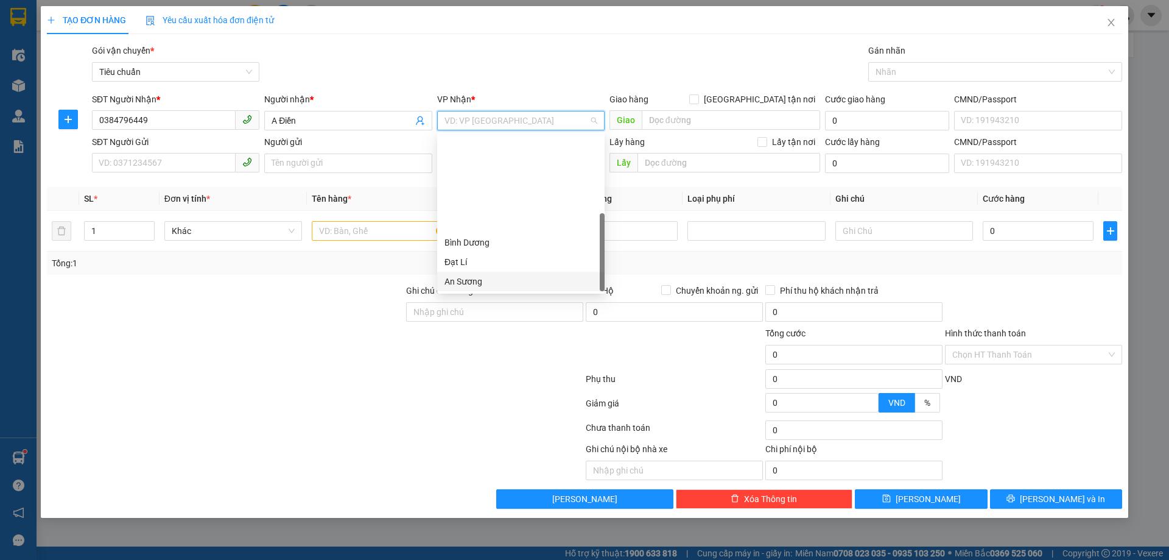
scroll to position [117, 0]
click at [485, 242] on div "Hòa Thắng" at bounding box center [521, 242] width 153 height 13
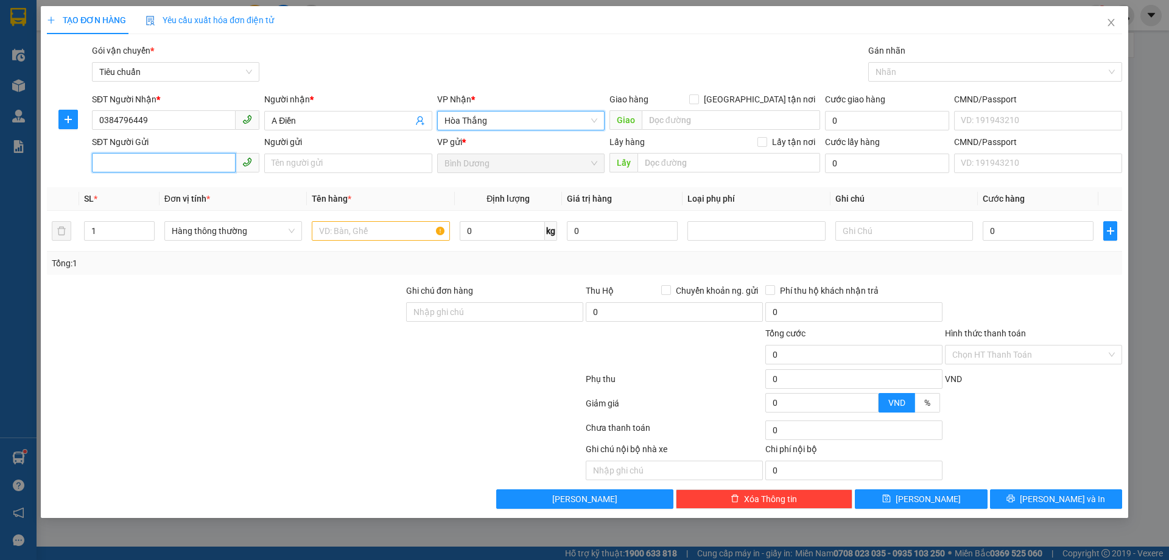
click at [131, 162] on input "SĐT Người Gửi" at bounding box center [164, 162] width 144 height 19
click at [132, 163] on input "SĐT Người Gửi" at bounding box center [164, 162] width 144 height 19
type input "0989134640"
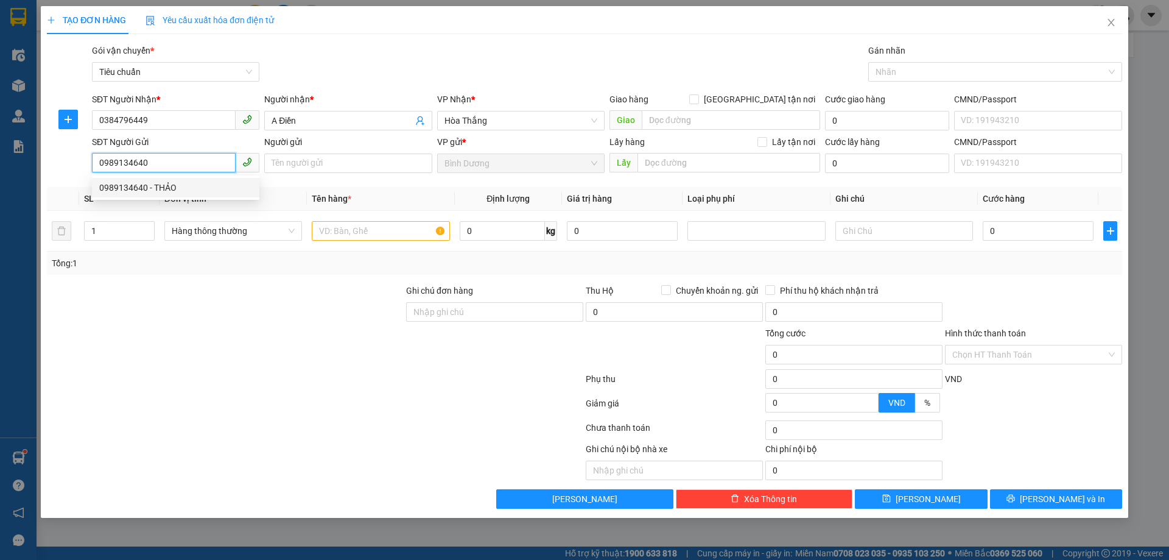
click at [147, 189] on div "0989134640 - THẢO" at bounding box center [175, 187] width 153 height 13
type input "THẢO"
type input "50.000"
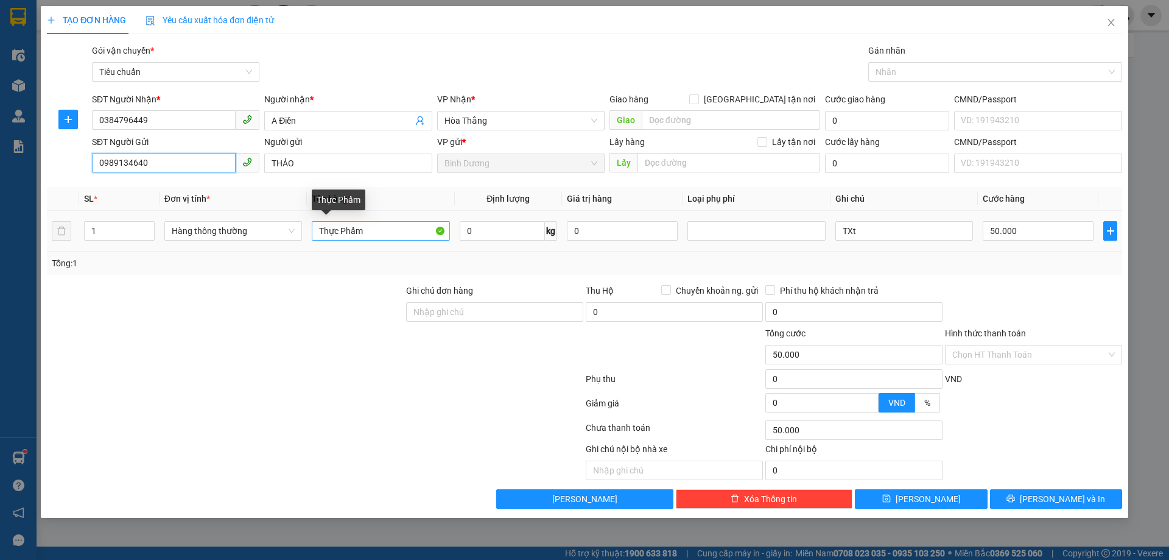
type input "0989134640"
click at [355, 231] on input "Thực Phẩm" at bounding box center [381, 230] width 138 height 19
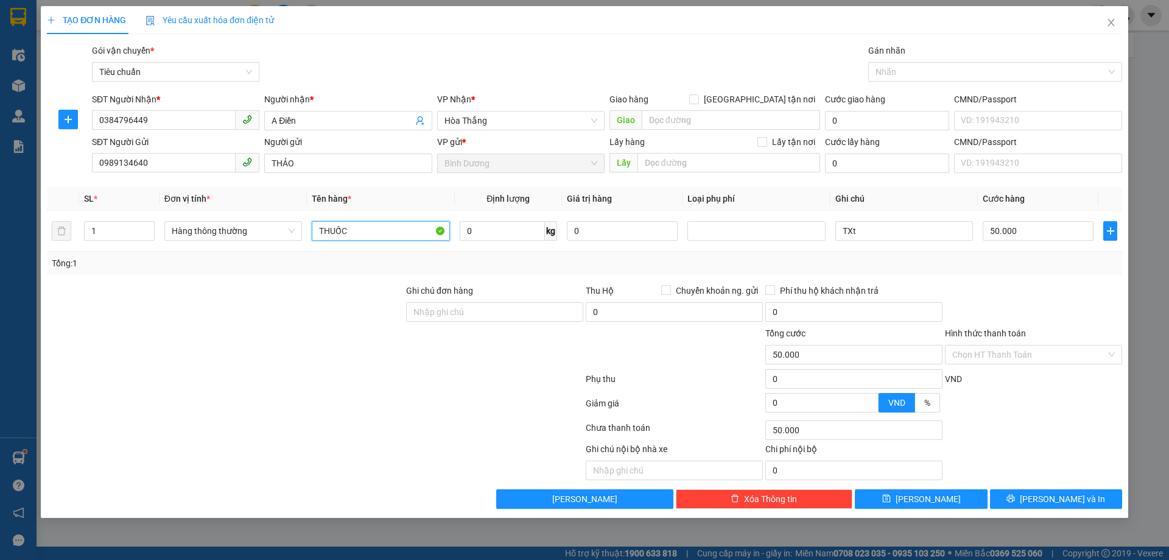
type input "THUỐC"
click at [407, 262] on div "Tổng: 1" at bounding box center [251, 262] width 399 height 13
click at [874, 223] on input "TXt" at bounding box center [904, 230] width 138 height 19
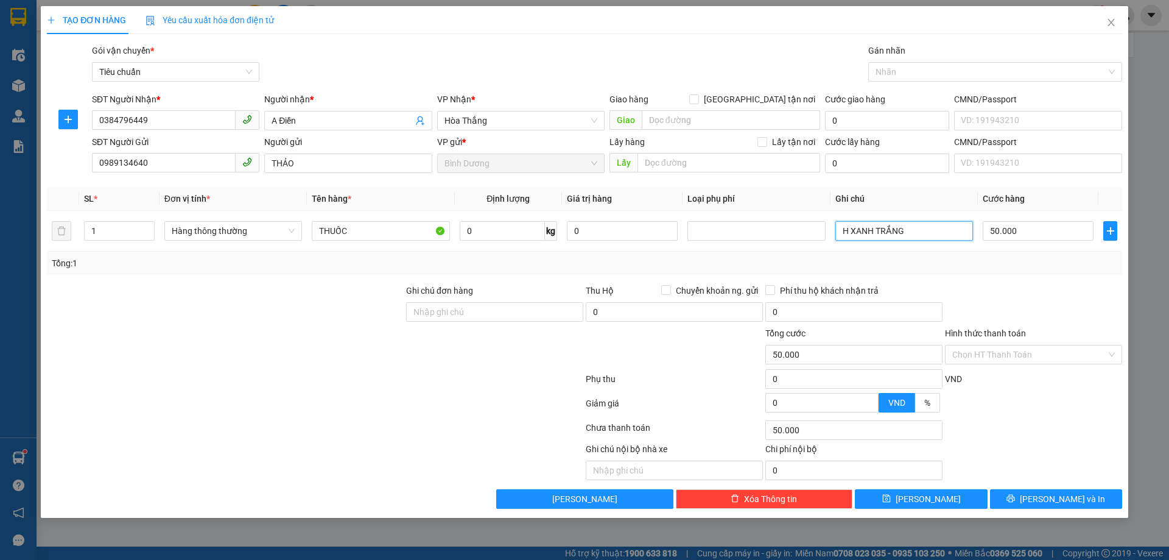
type input "H XANH TRẮNG"
drag, startPoint x: 971, startPoint y: 273, endPoint x: 1002, endPoint y: 250, distance: 39.1
click at [973, 273] on div "Tổng: 1" at bounding box center [584, 262] width 1075 height 23
click at [1009, 237] on input "50.000" at bounding box center [1038, 230] width 111 height 19
type input "3"
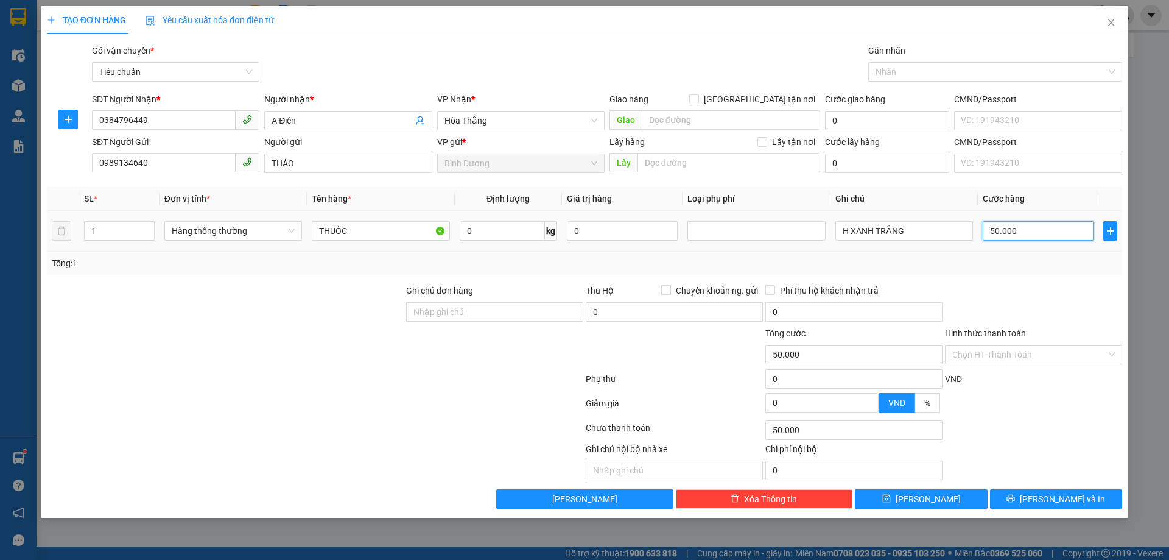
type input "3"
type input "30"
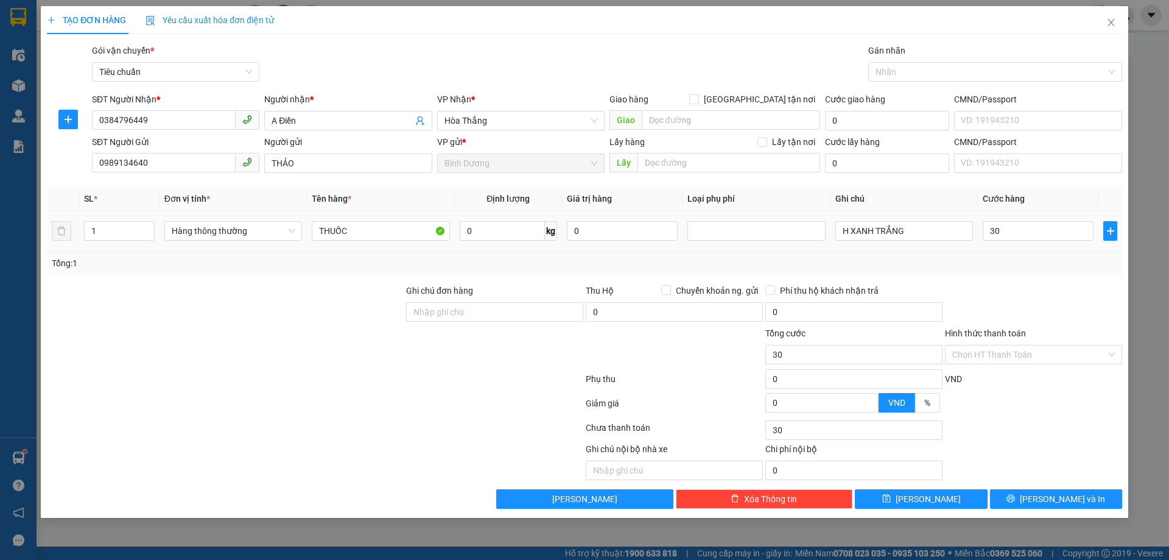
type input "30.000"
click at [1027, 266] on div "Tổng: 1" at bounding box center [585, 262] width 1066 height 13
click at [1046, 362] on input "Hình thức thanh toán" at bounding box center [1029, 354] width 154 height 18
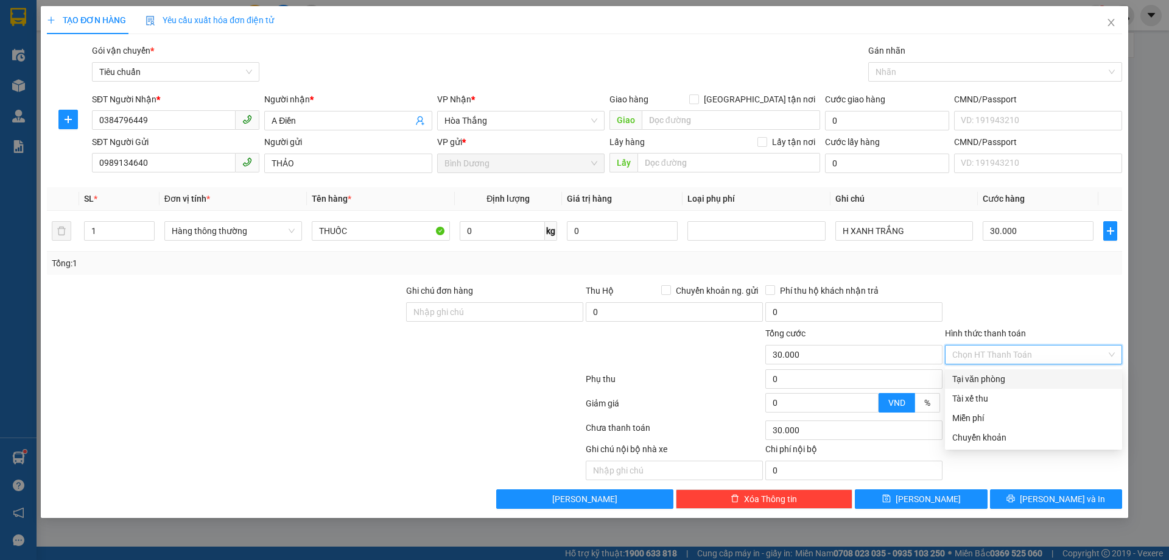
click at [1033, 379] on div "Tại văn phòng" at bounding box center [1033, 378] width 163 height 13
type input "0"
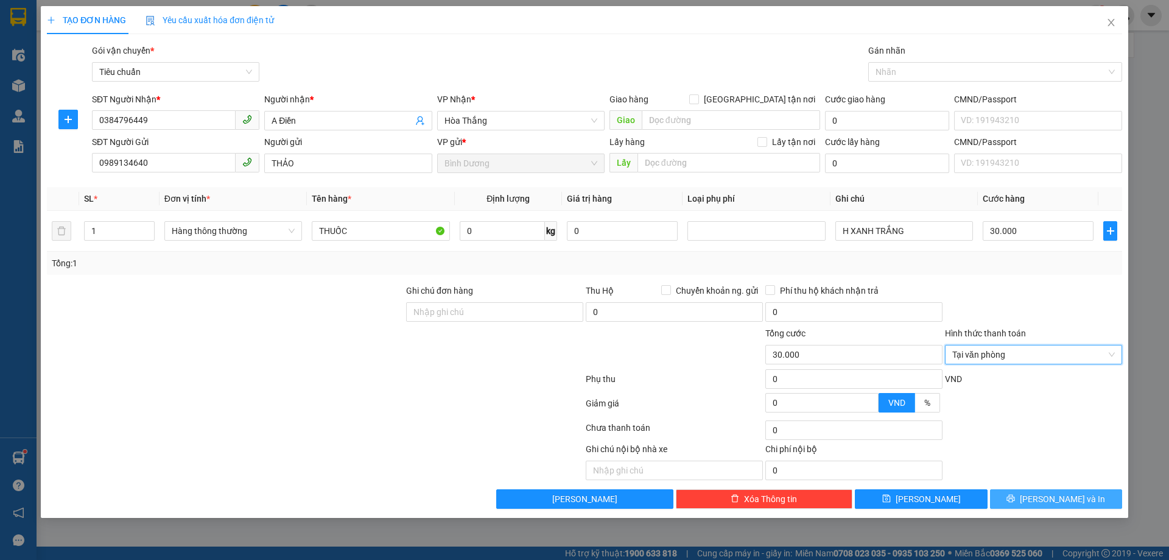
click at [1073, 499] on span "[PERSON_NAME] và In" at bounding box center [1062, 498] width 85 height 13
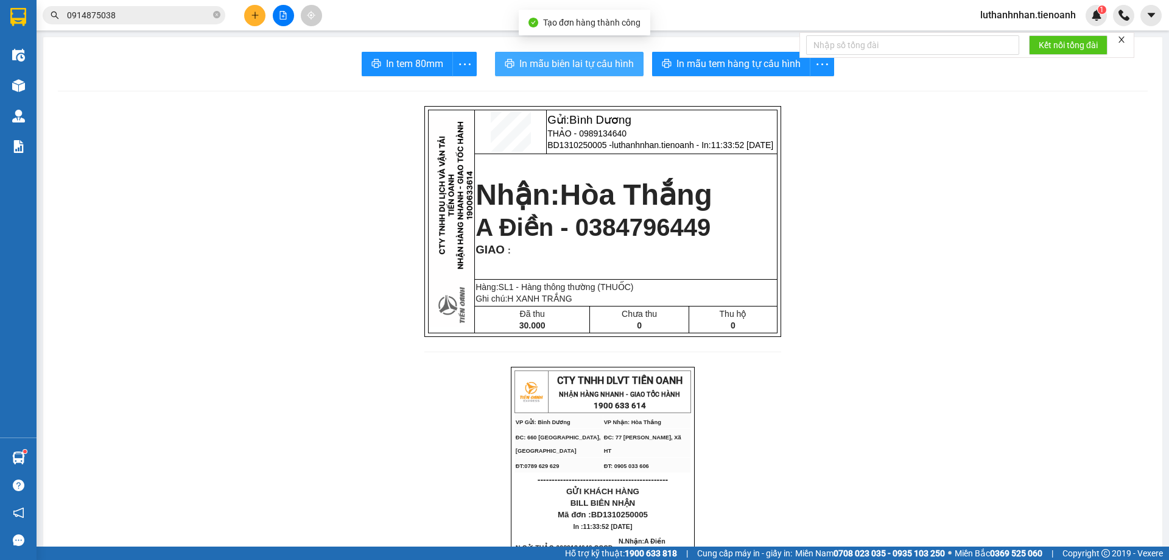
click at [601, 66] on span "In mẫu biên lai tự cấu hình" at bounding box center [576, 63] width 114 height 15
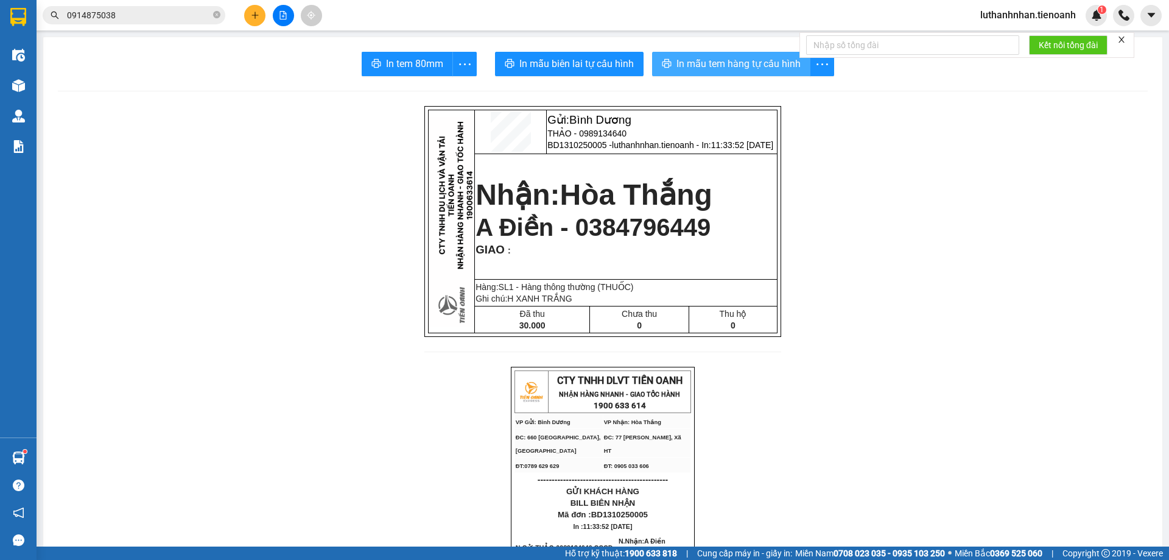
click at [713, 69] on span "In mẫu tem hàng tự cấu hình" at bounding box center [739, 63] width 124 height 15
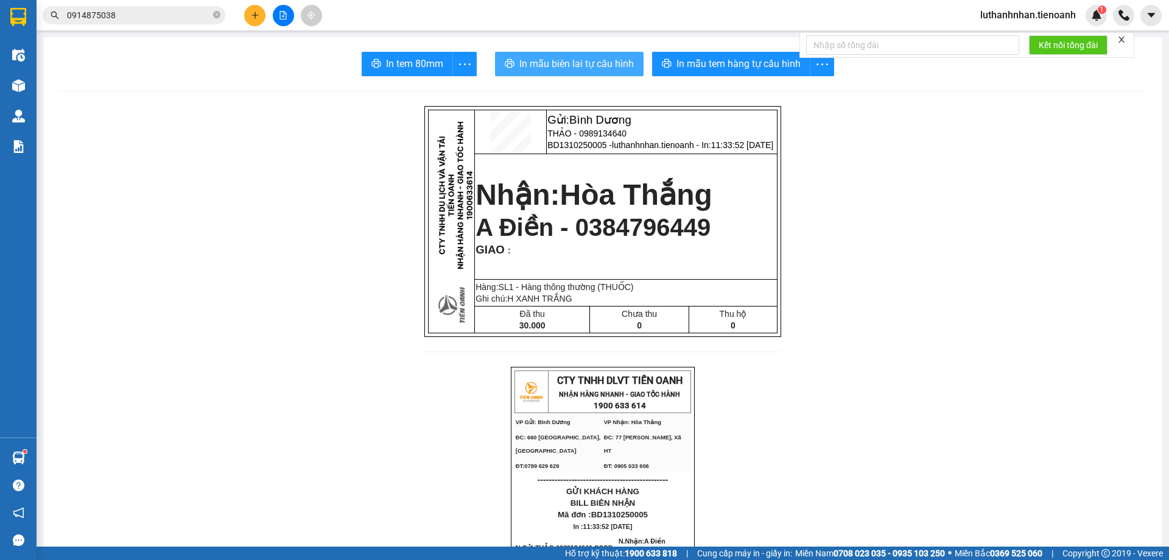
click at [574, 73] on button "In mẫu biên lai tự cấu hình" at bounding box center [569, 64] width 149 height 24
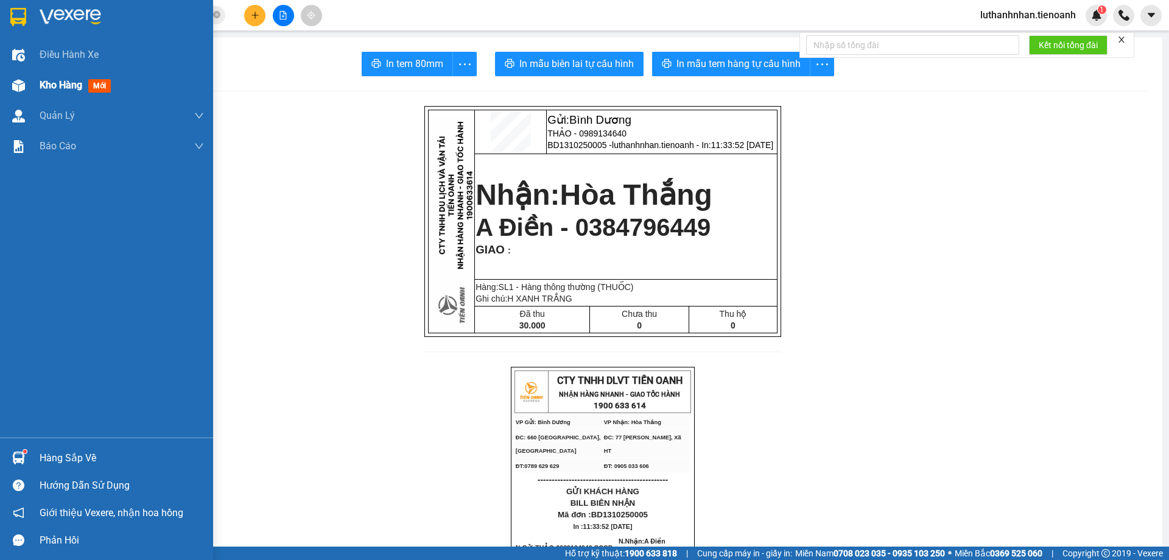
click at [33, 87] on div "Kho hàng mới" at bounding box center [106, 85] width 213 height 30
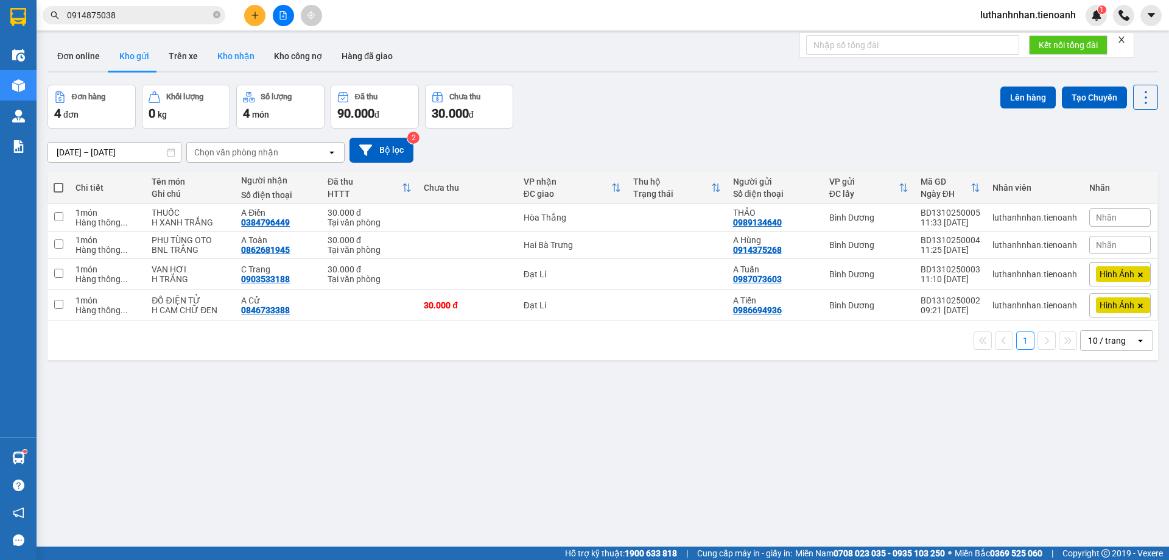
click at [239, 57] on button "Kho nhận" at bounding box center [236, 55] width 57 height 29
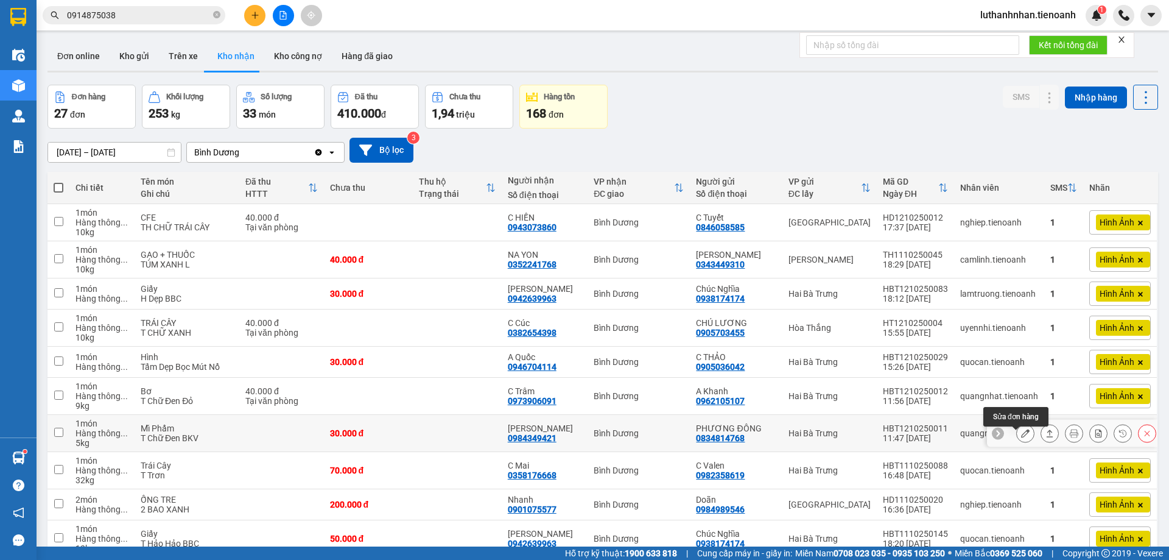
click at [1021, 437] on icon at bounding box center [1025, 433] width 9 height 9
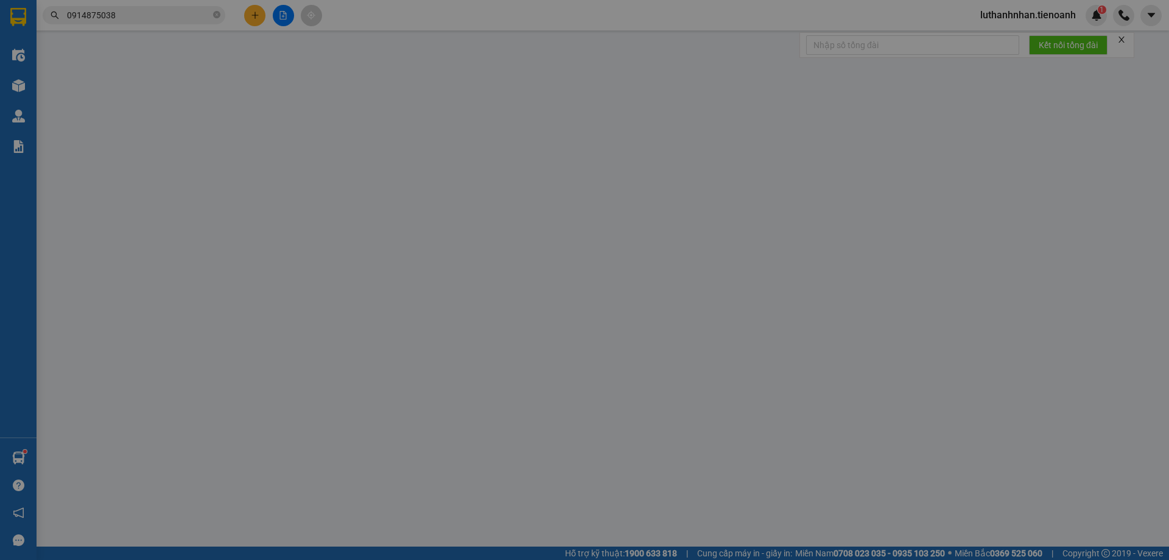
type input "0984349421"
type input "[PERSON_NAME]"
type input "0834814768"
type input "PHƯƠNG ĐÔNG"
type input "230853784"
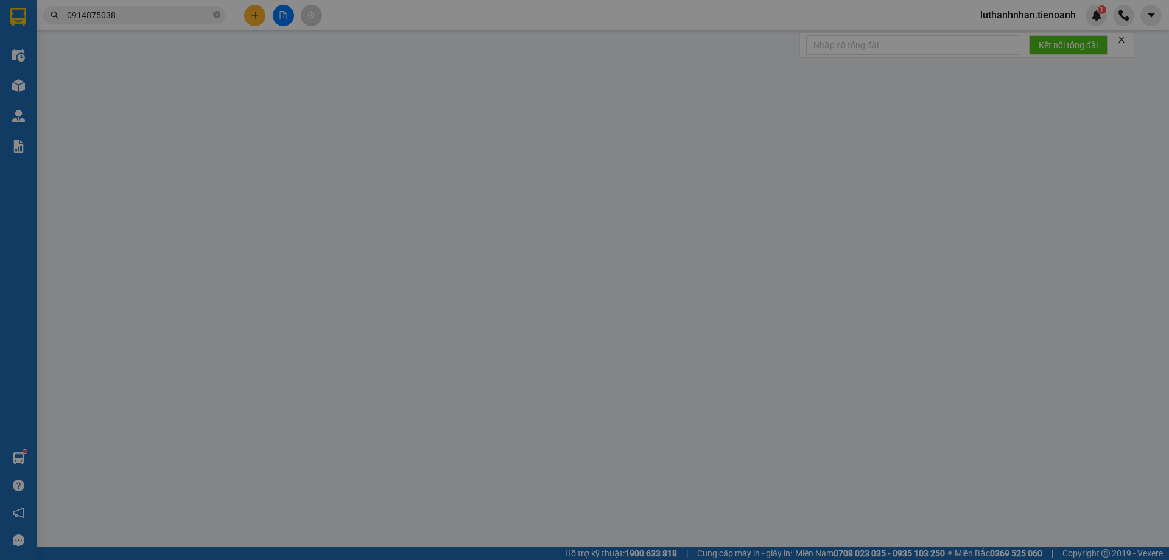
type input "0"
type input "30.000"
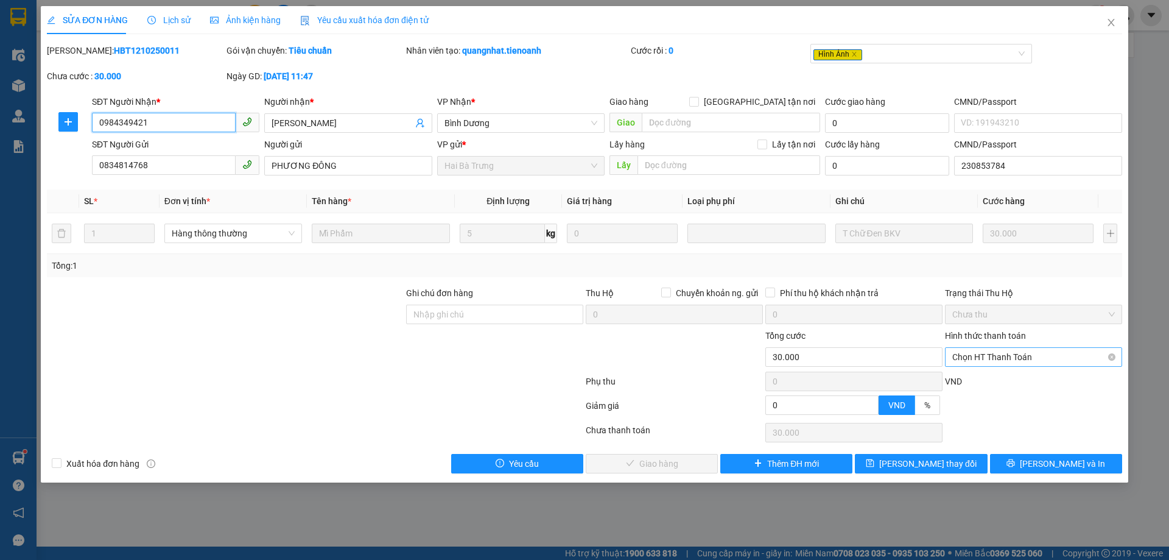
click at [984, 351] on span "Chọn HT Thanh Toán" at bounding box center [1033, 357] width 163 height 18
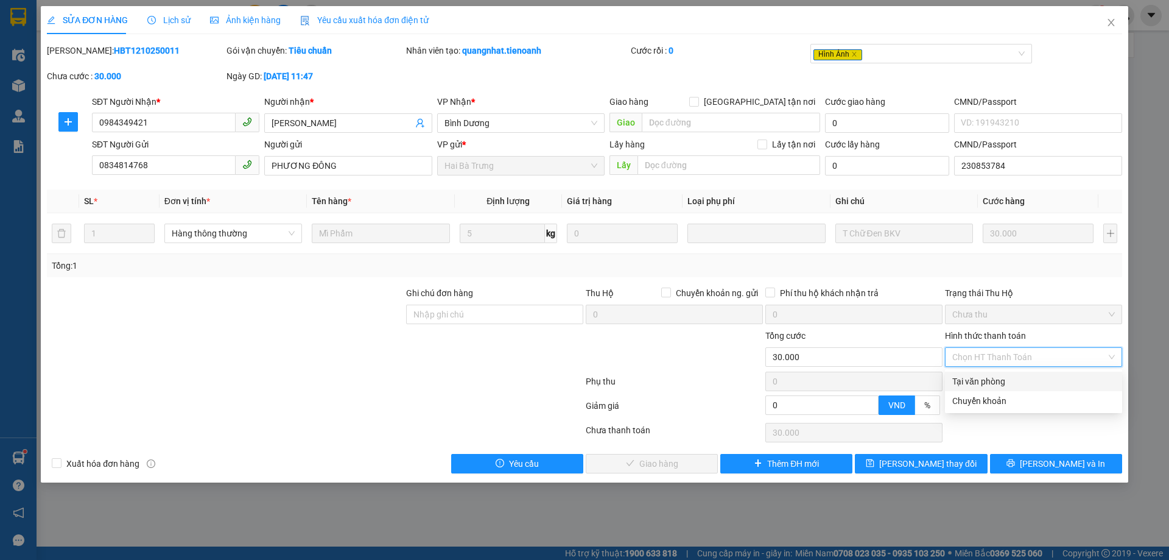
click at [988, 376] on div "Tại văn phòng" at bounding box center [1033, 380] width 163 height 13
type input "0"
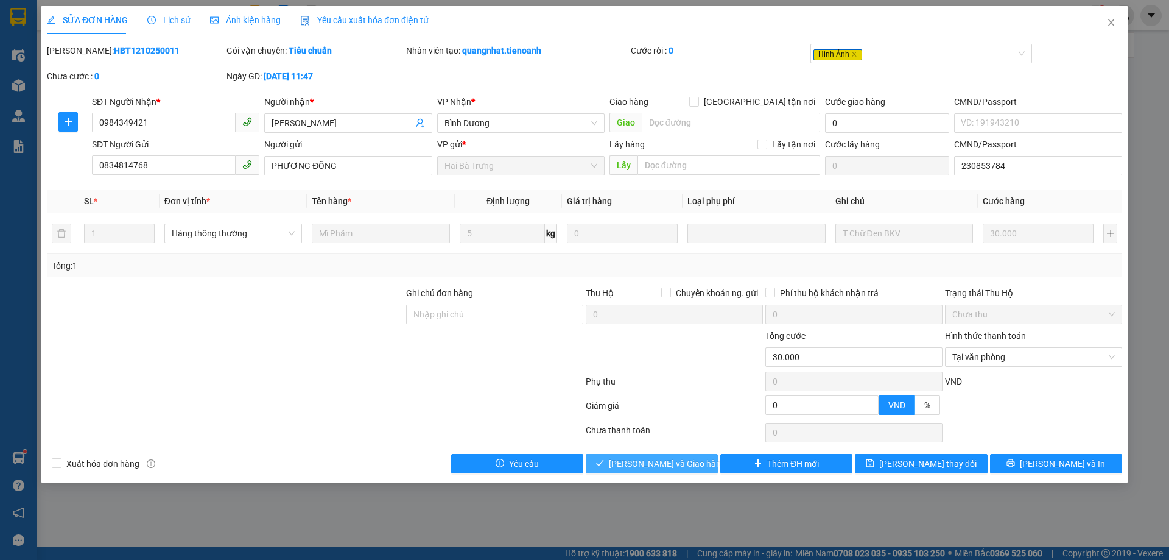
click at [684, 460] on span "[PERSON_NAME] và Giao hàng" at bounding box center [667, 463] width 117 height 13
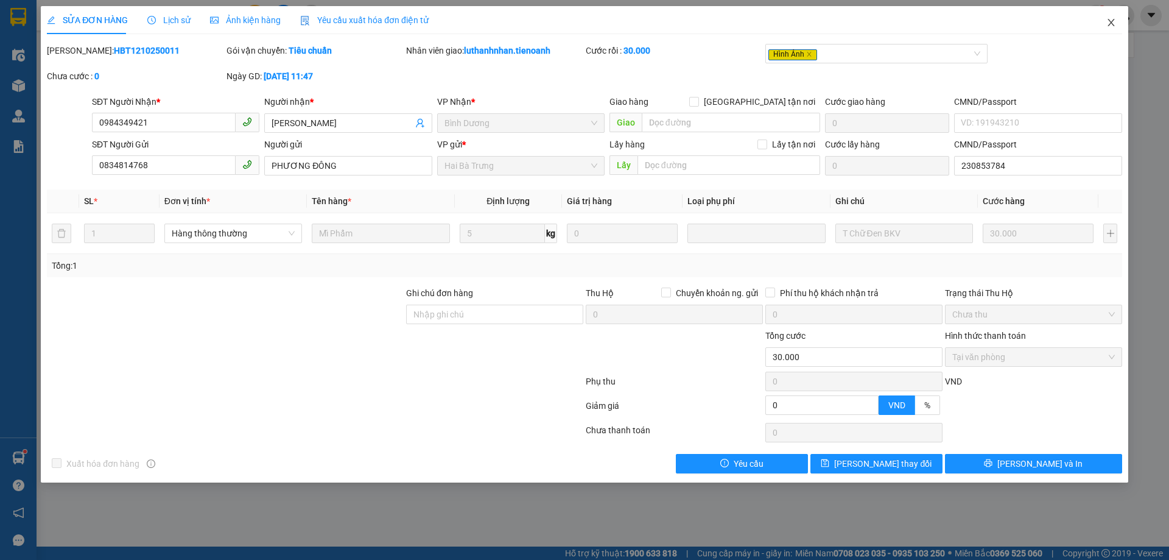
click at [1114, 21] on icon "close" at bounding box center [1111, 23] width 10 height 10
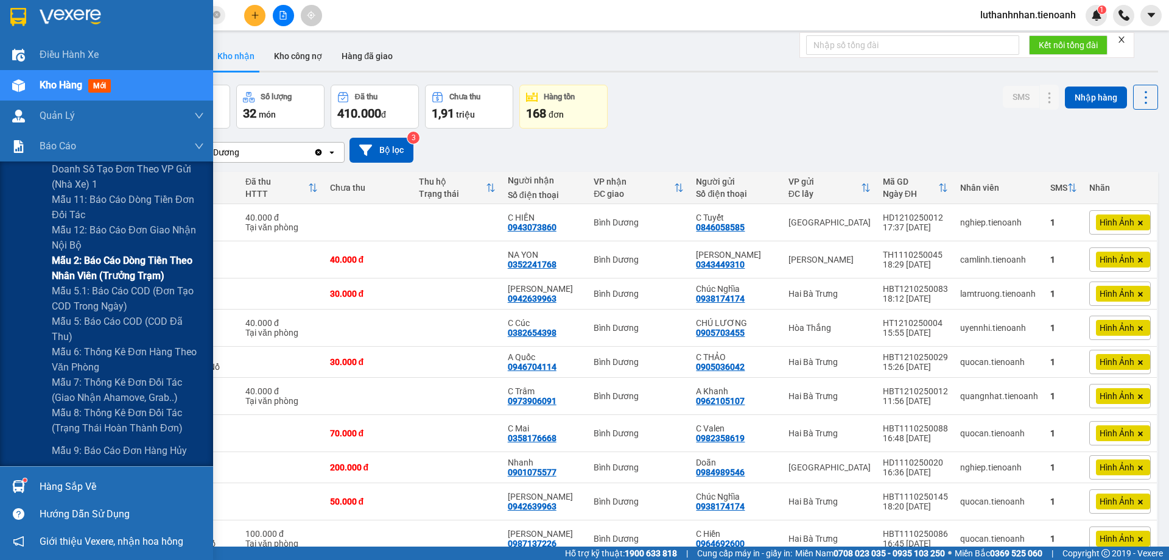
click at [141, 267] on span "Mẫu 2: Báo cáo dòng tiền theo nhân viên (Trưởng Trạm)" at bounding box center [128, 268] width 152 height 30
